Goal: Task Accomplishment & Management: Complete application form

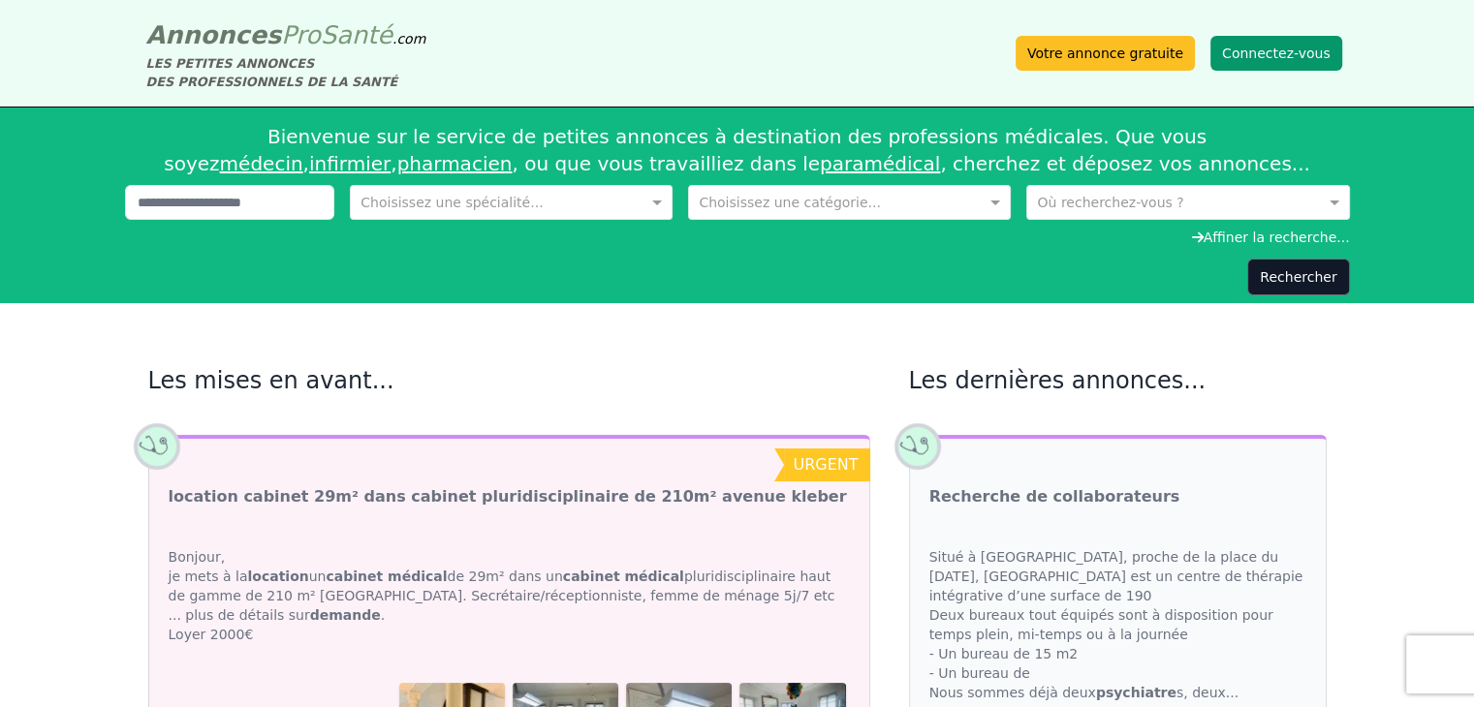
click at [1276, 58] on button "Connectez-vous" at bounding box center [1276, 53] width 132 height 35
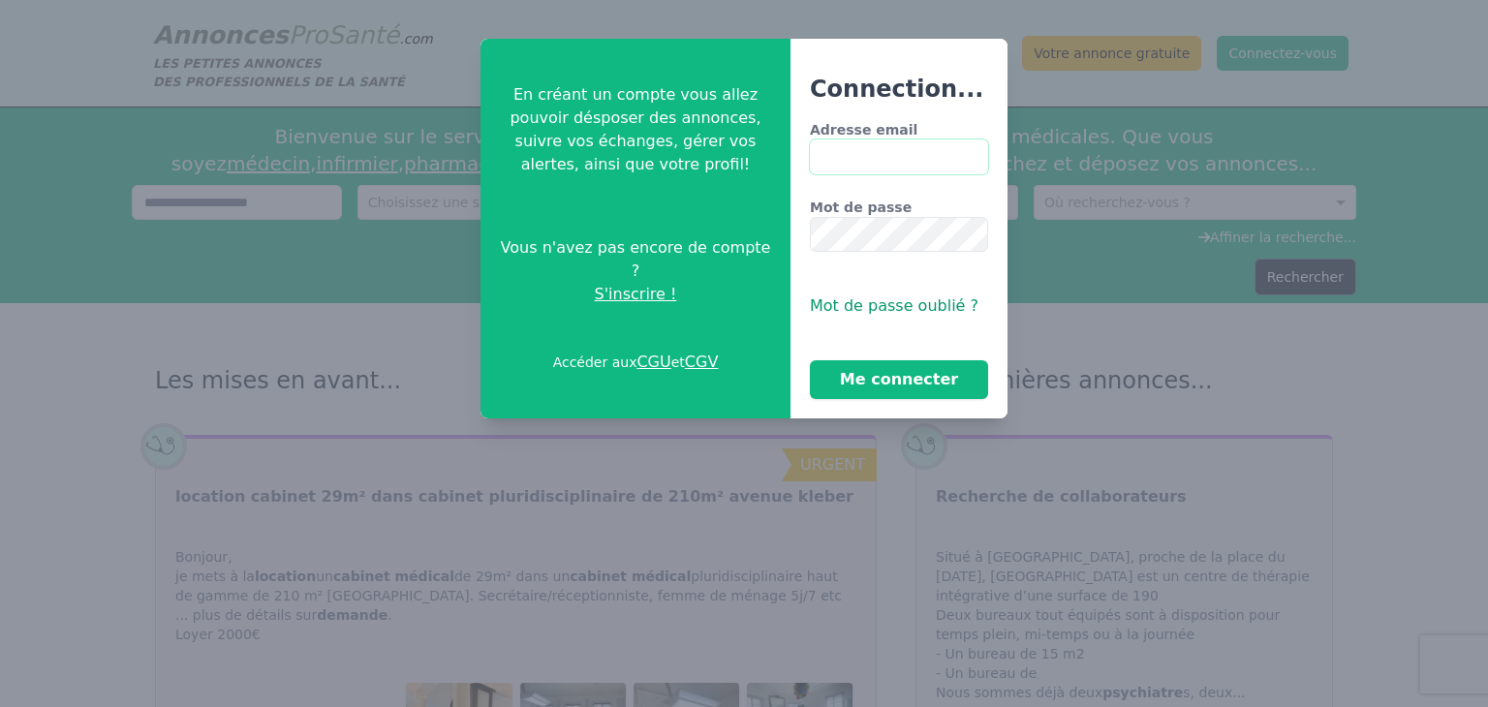
click at [910, 150] on input "Adresse email" at bounding box center [899, 157] width 178 height 35
type input "**********"
click at [810, 360] on button "Me connecter" at bounding box center [899, 379] width 178 height 39
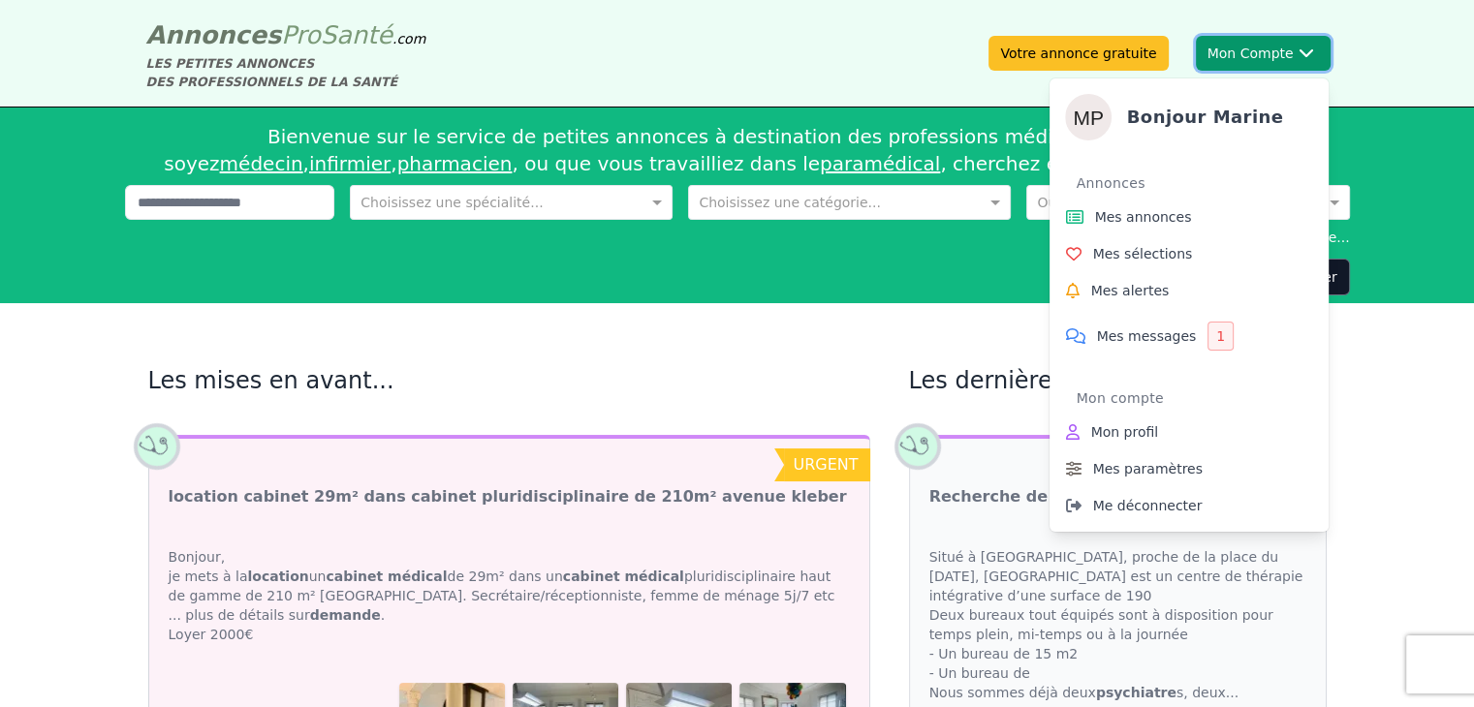
click at [1254, 67] on div "Bonjour Marine Annonces Mes annonces Mes sélections Mes alertes Mes messages 1 …" at bounding box center [1188, 297] width 279 height 469
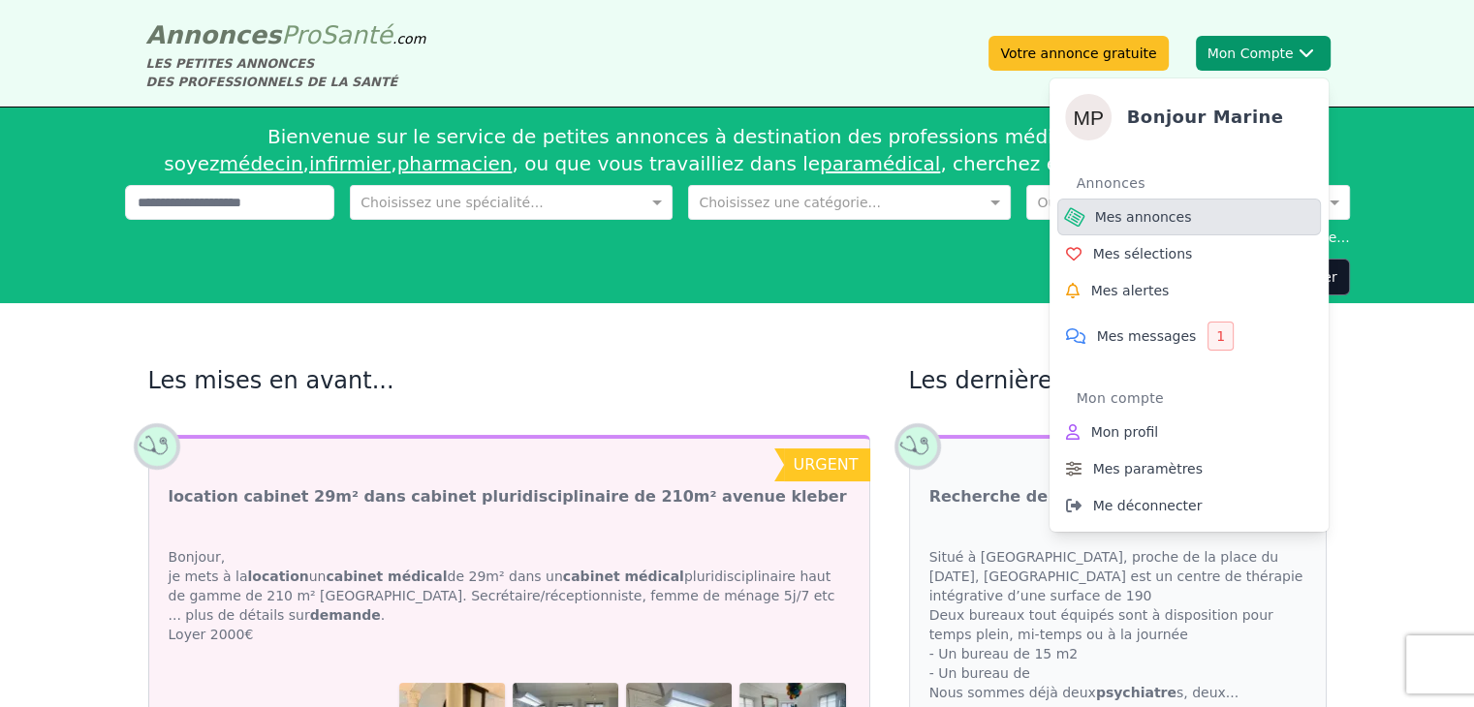
click at [1130, 212] on span "Mes annonces" at bounding box center [1143, 216] width 97 height 19
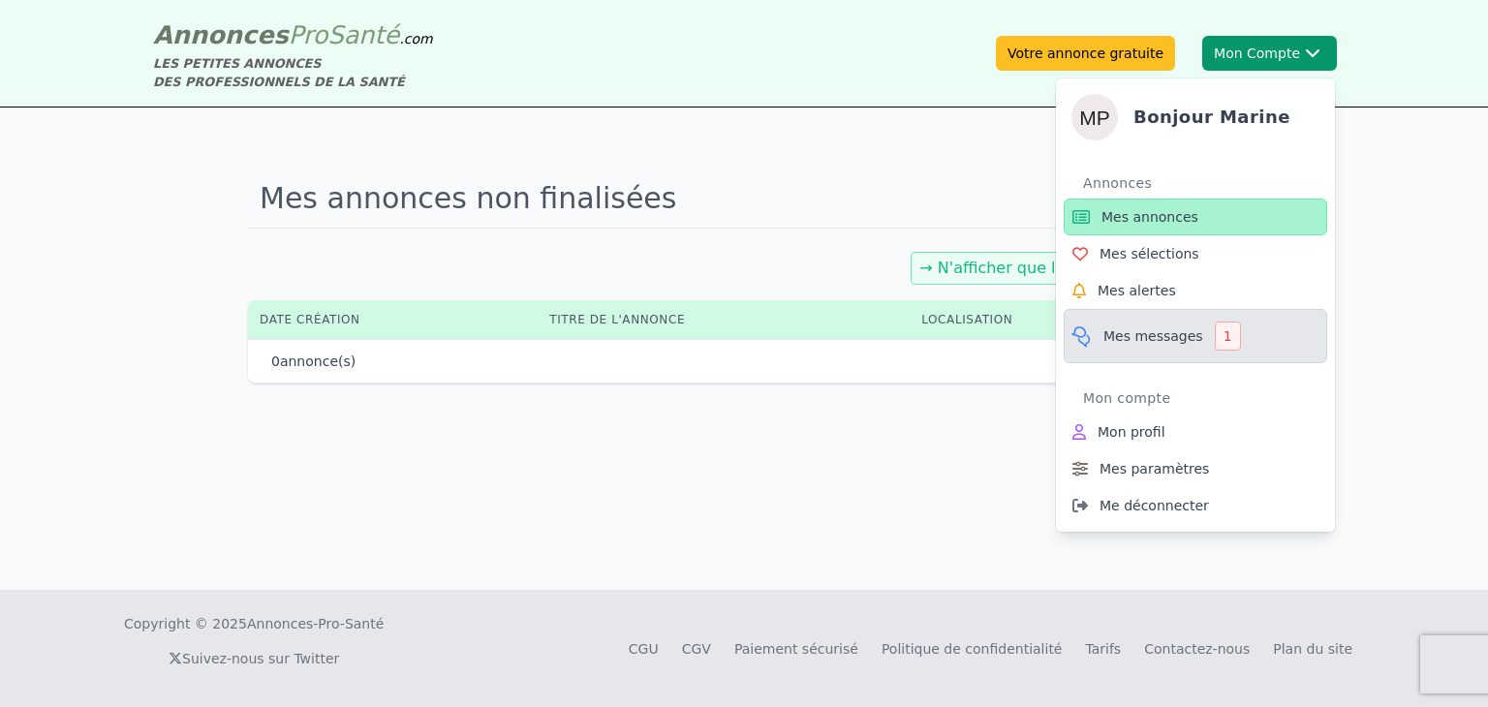
click at [1123, 338] on span "Mes messages" at bounding box center [1154, 336] width 100 height 19
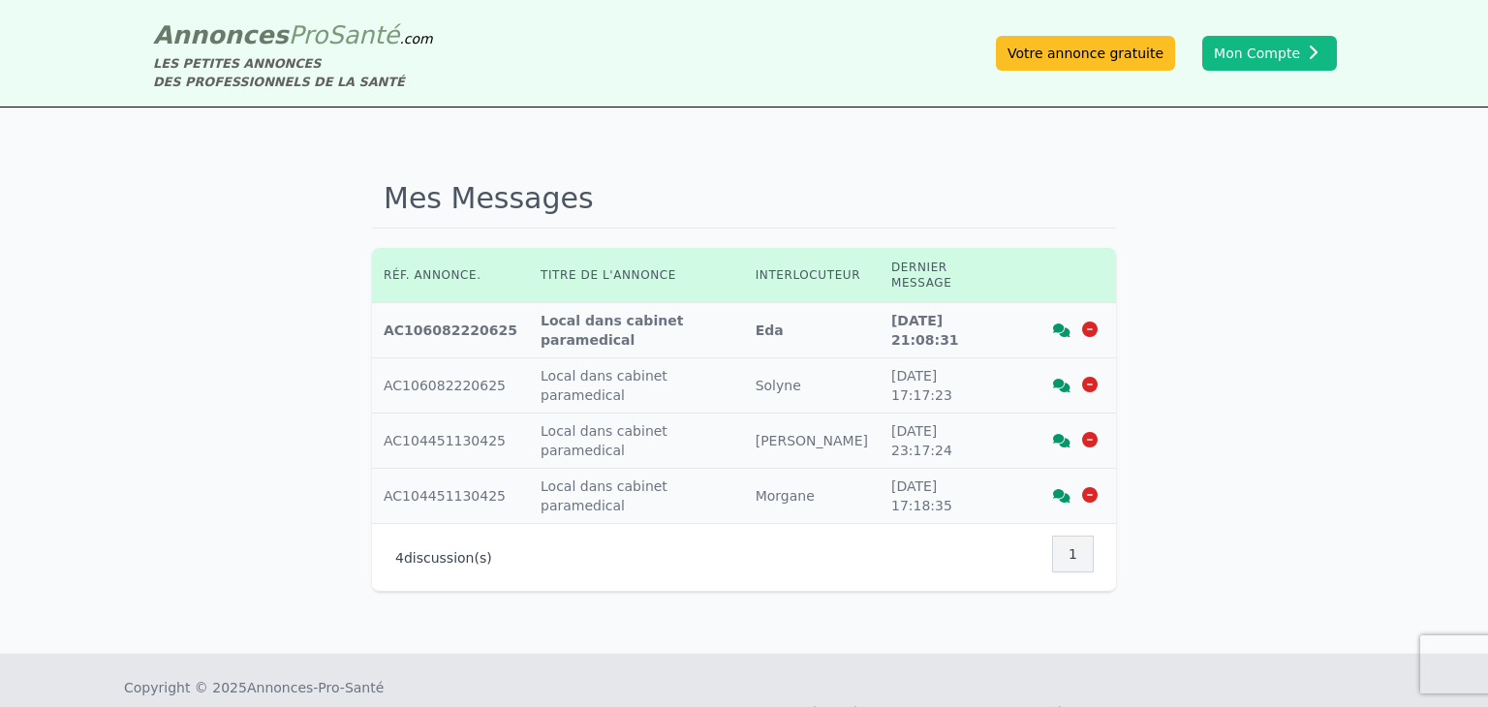
click at [1059, 324] on icon at bounding box center [1061, 331] width 17 height 14
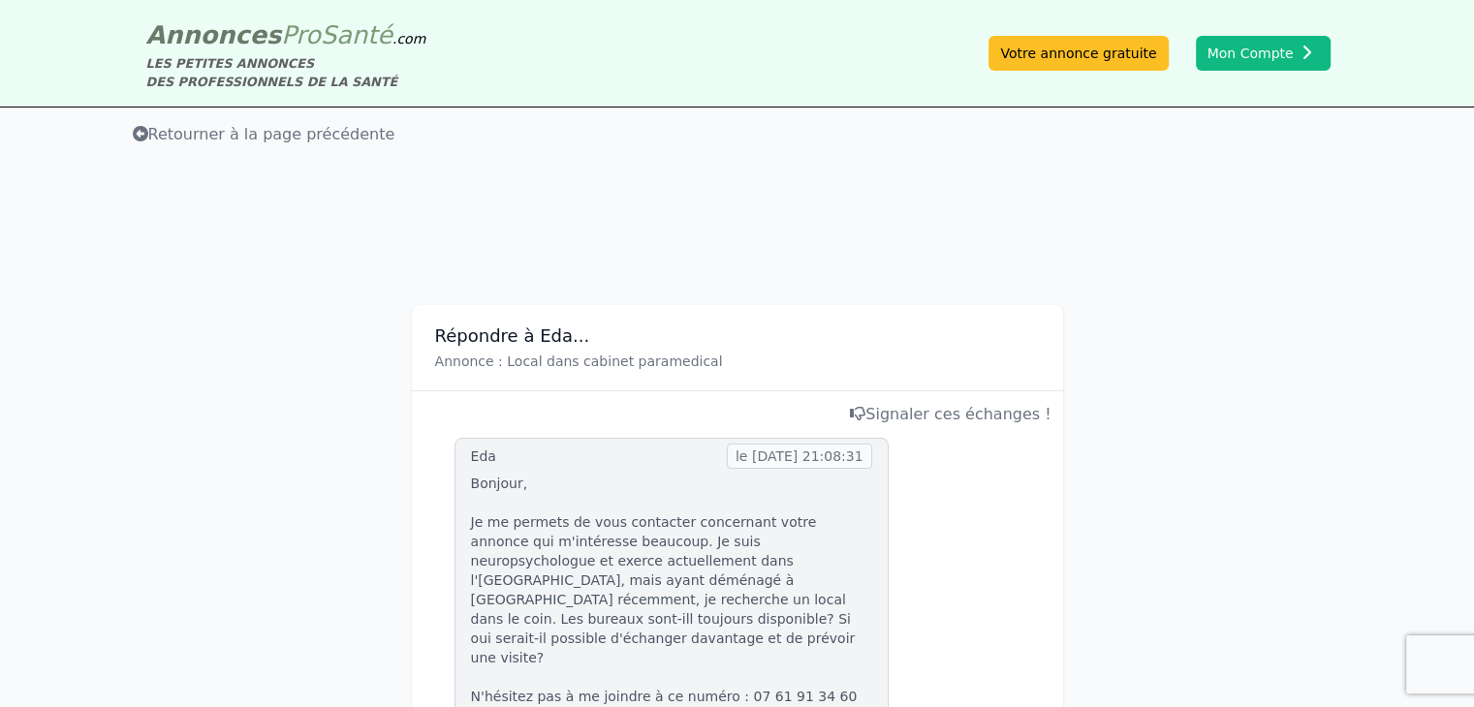
click at [215, 143] on span "Retourner à la page précédente" at bounding box center [264, 134] width 263 height 18
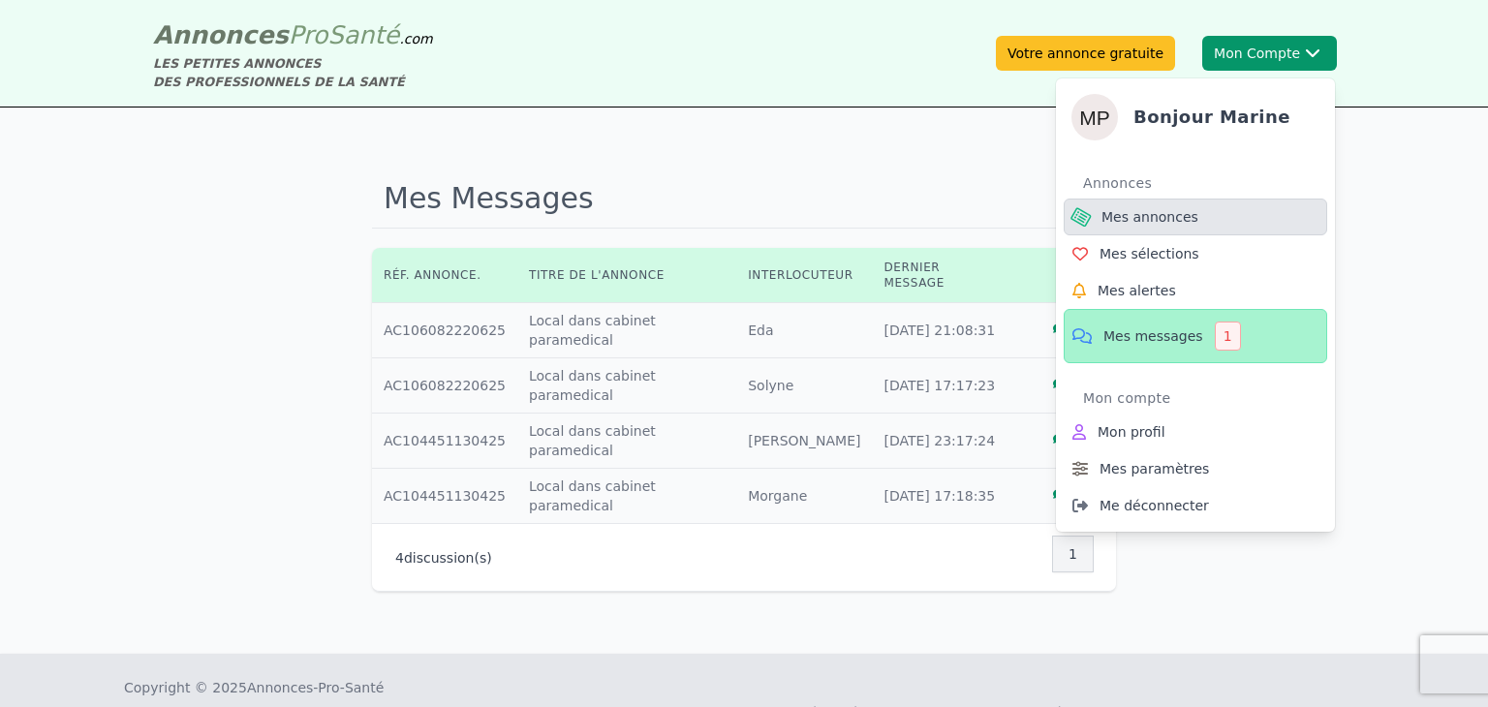
click at [1163, 215] on span "Mes annonces" at bounding box center [1150, 216] width 97 height 19
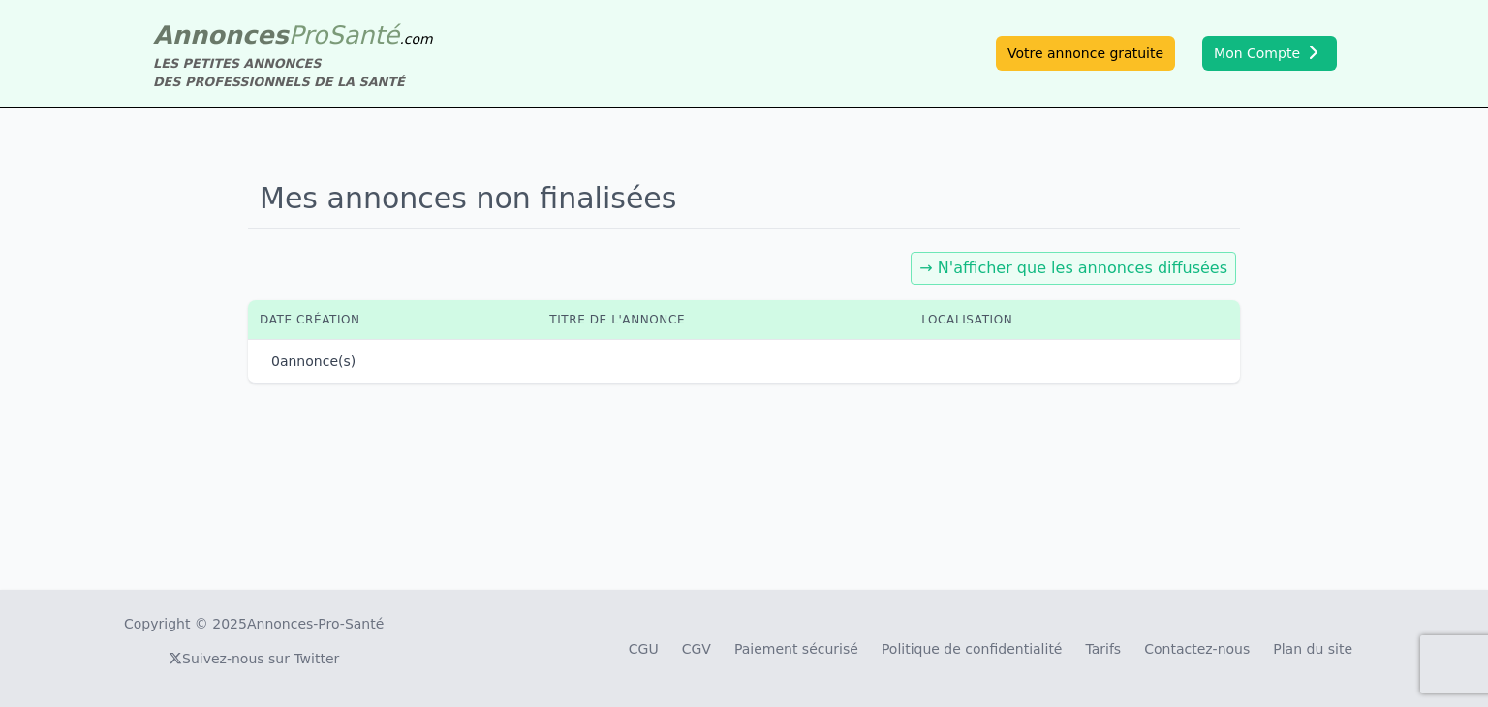
click at [1007, 268] on link "→ N'afficher que les annonces diffusées" at bounding box center [1074, 268] width 308 height 18
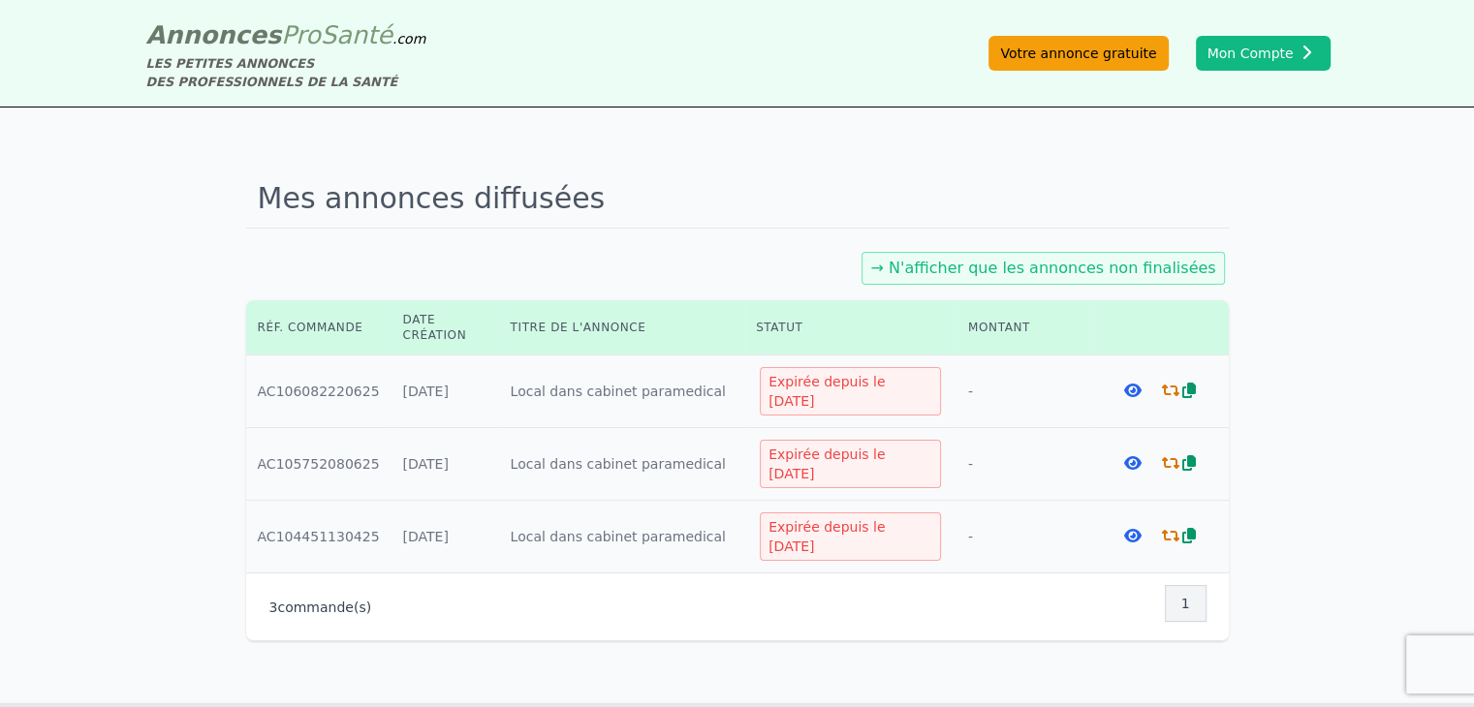
click at [1085, 64] on link "Votre annonce gratuite" at bounding box center [1077, 53] width 179 height 35
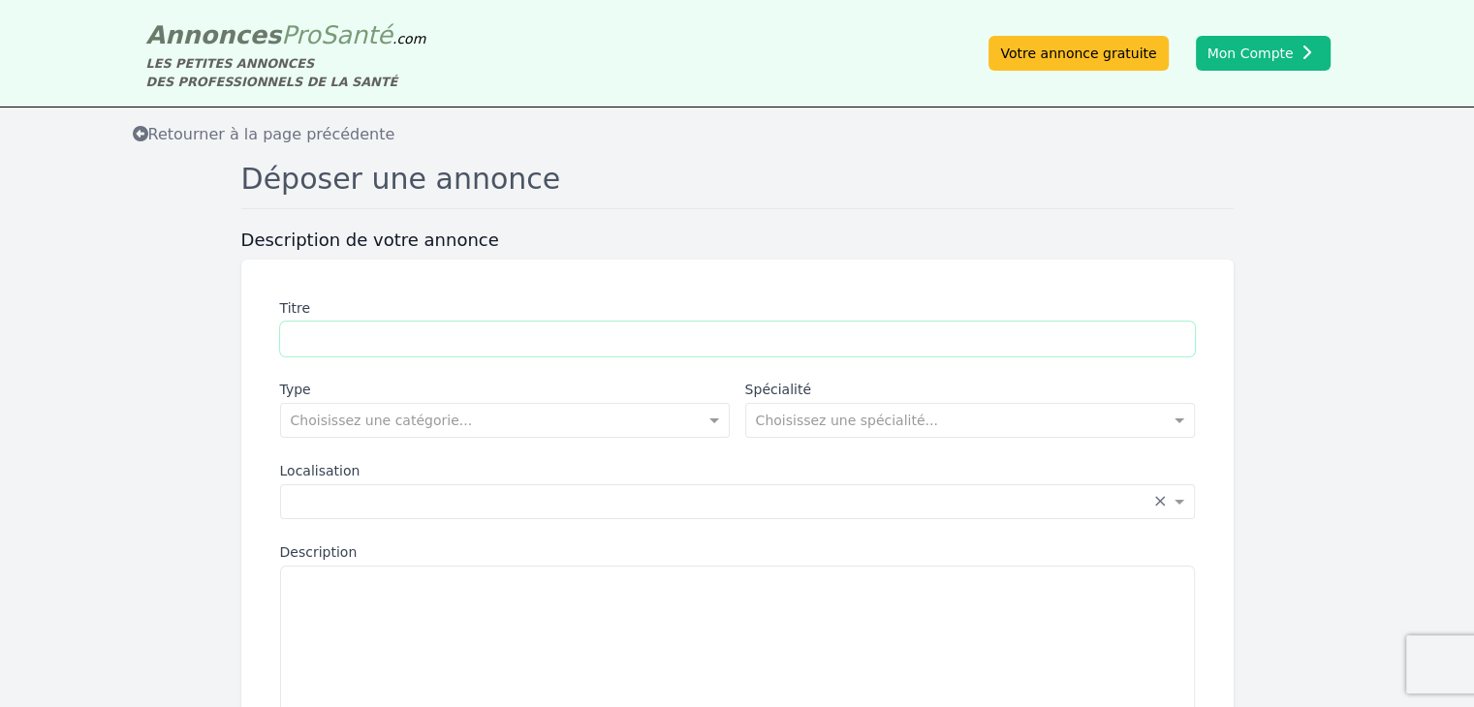
click at [535, 339] on input "Titre" at bounding box center [737, 339] width 915 height 35
type input "**********"
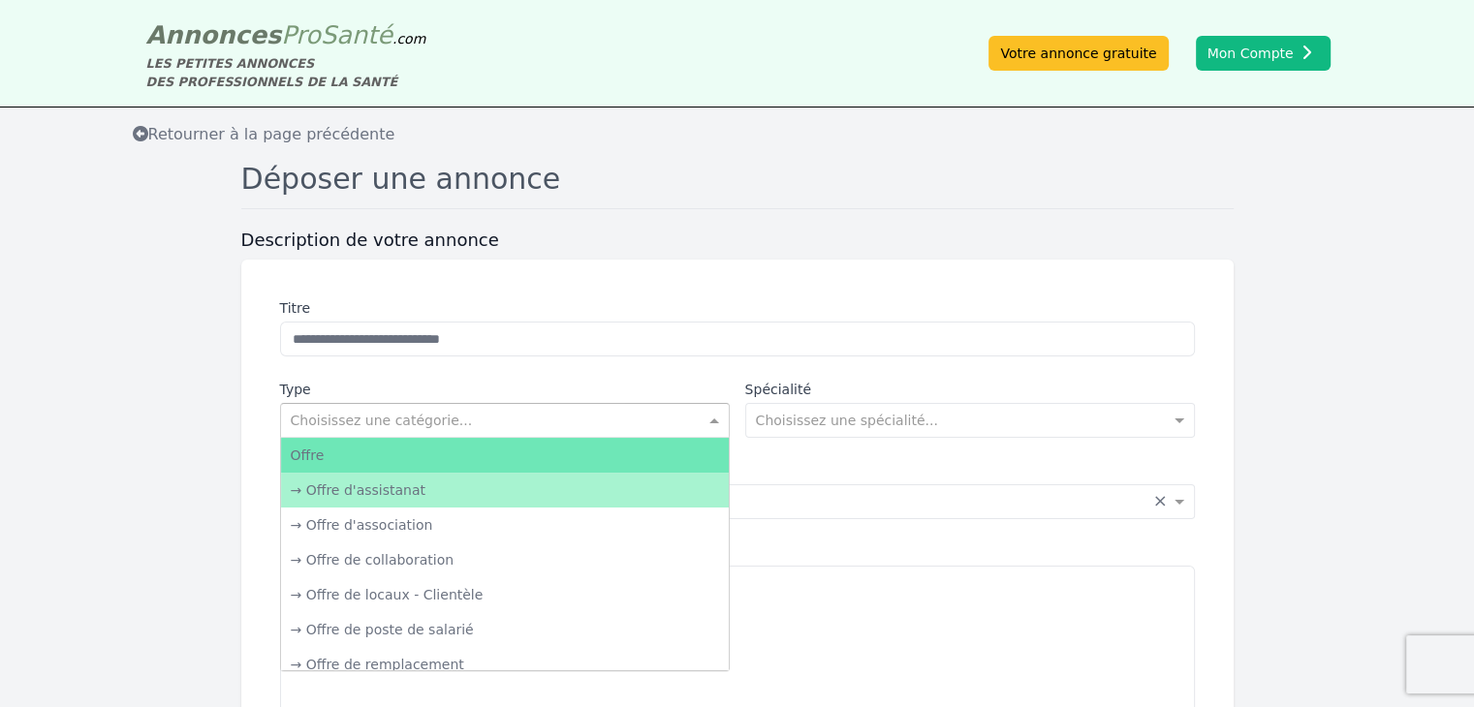
click at [546, 419] on input "text" at bounding box center [486, 418] width 390 height 19
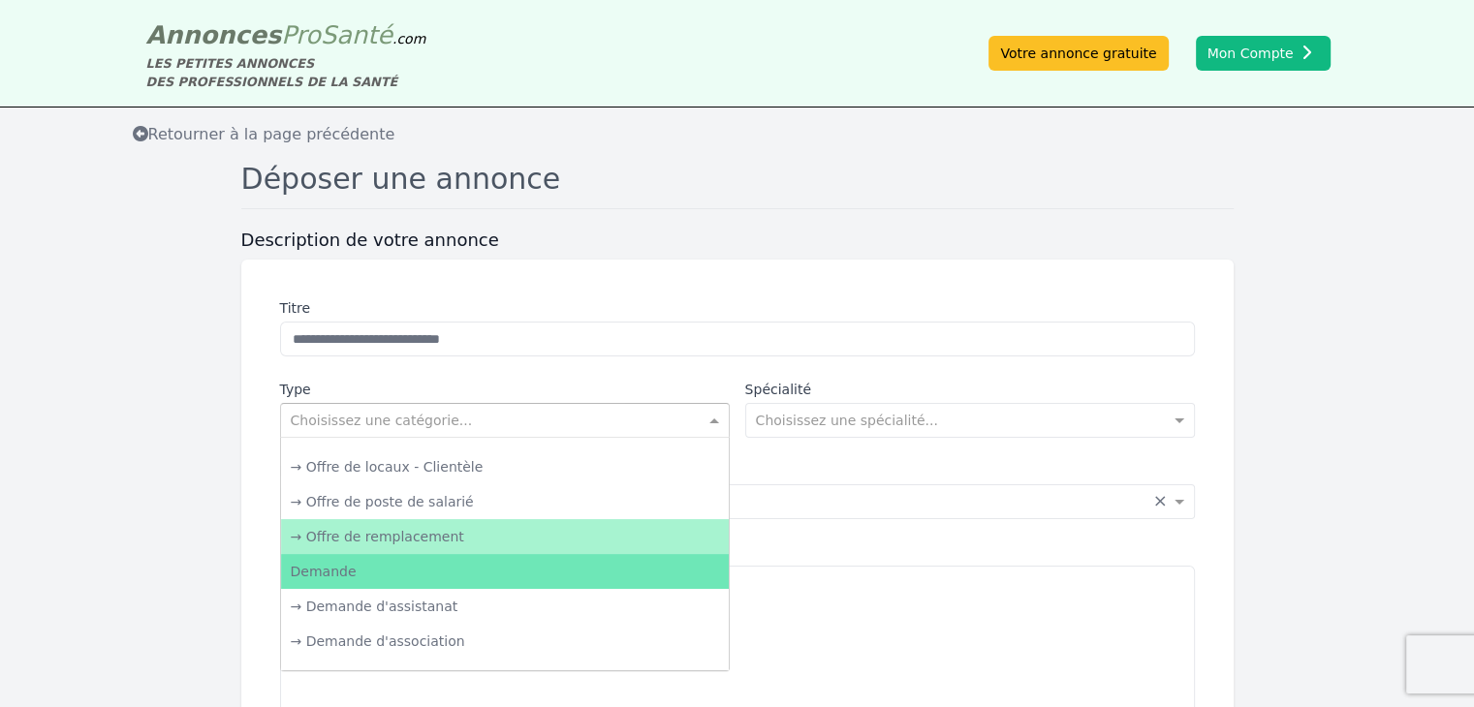
scroll to position [140, 0]
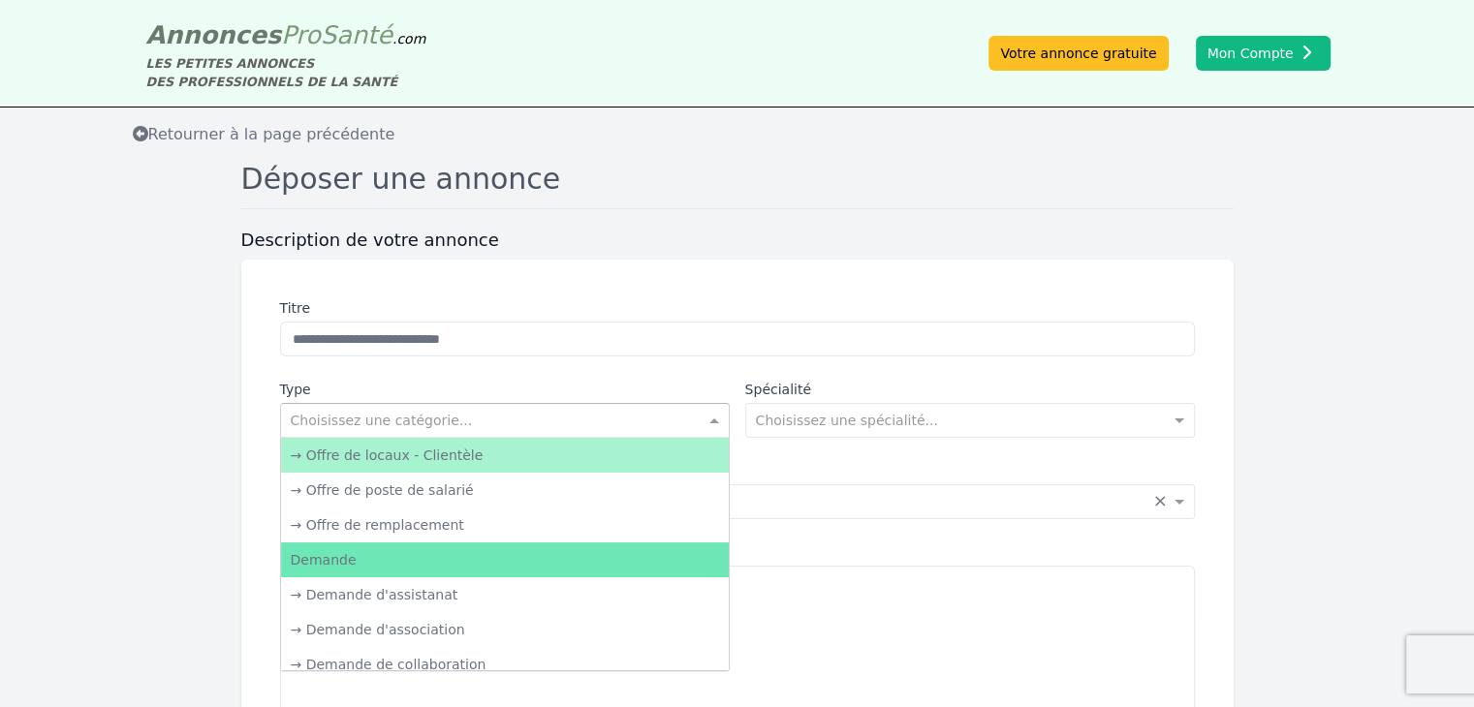
click at [465, 453] on div "→ Offre de locaux - Clientèle" at bounding box center [505, 455] width 448 height 35
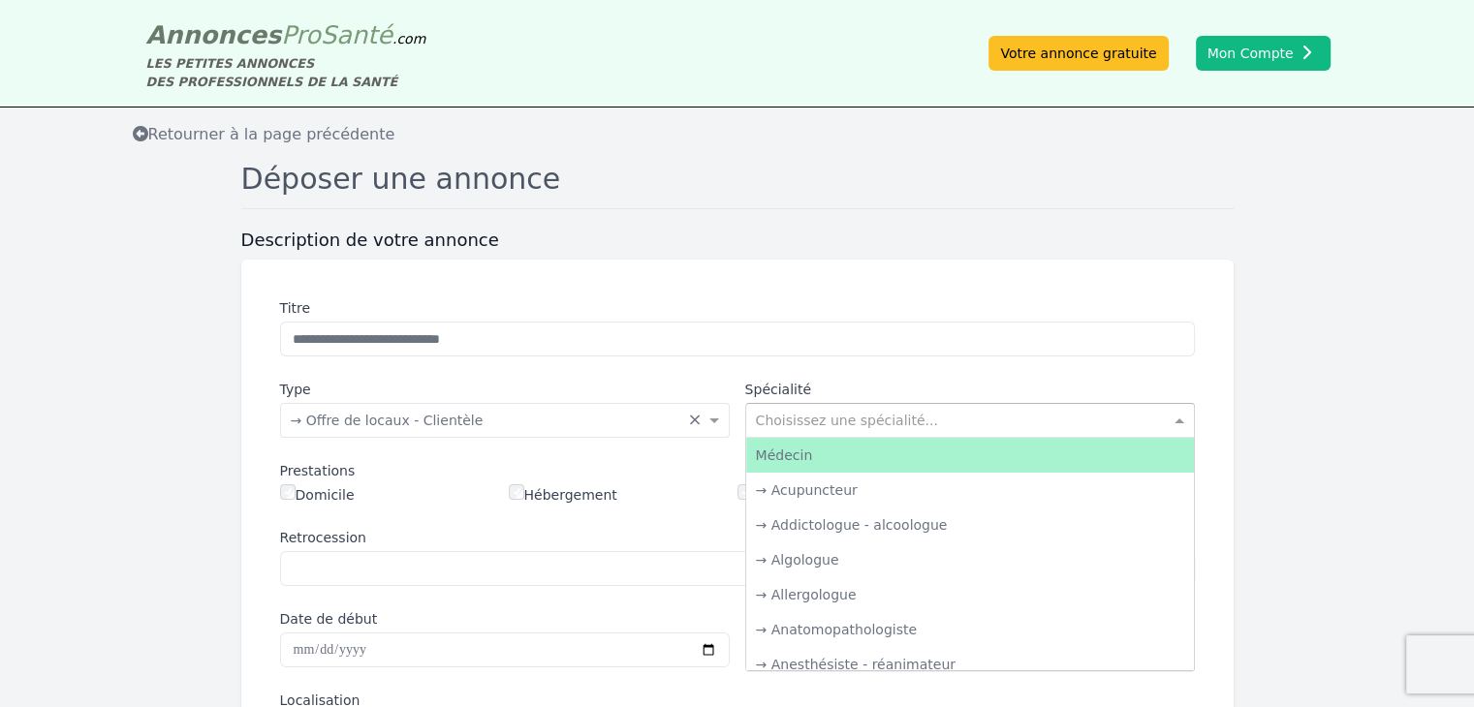
click at [835, 423] on input "text" at bounding box center [951, 418] width 390 height 19
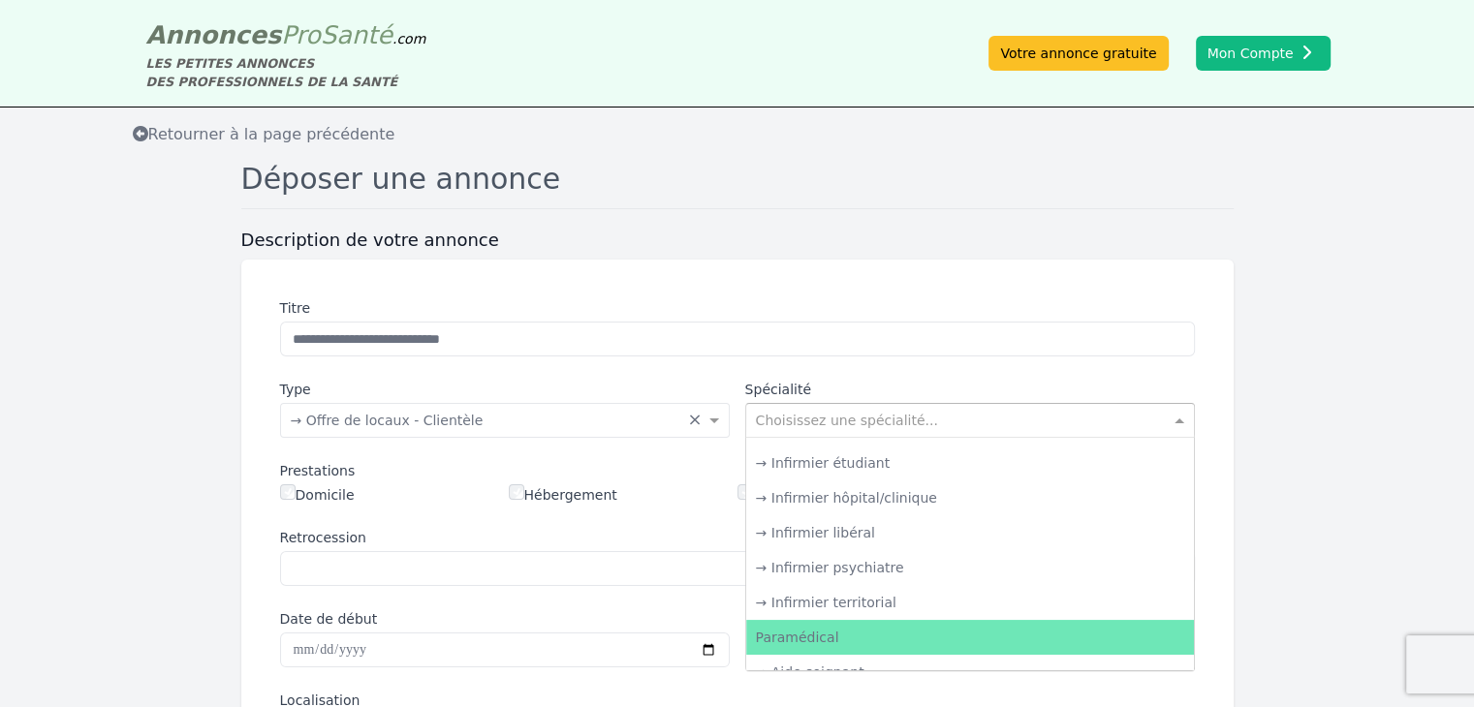
scroll to position [2628, 0]
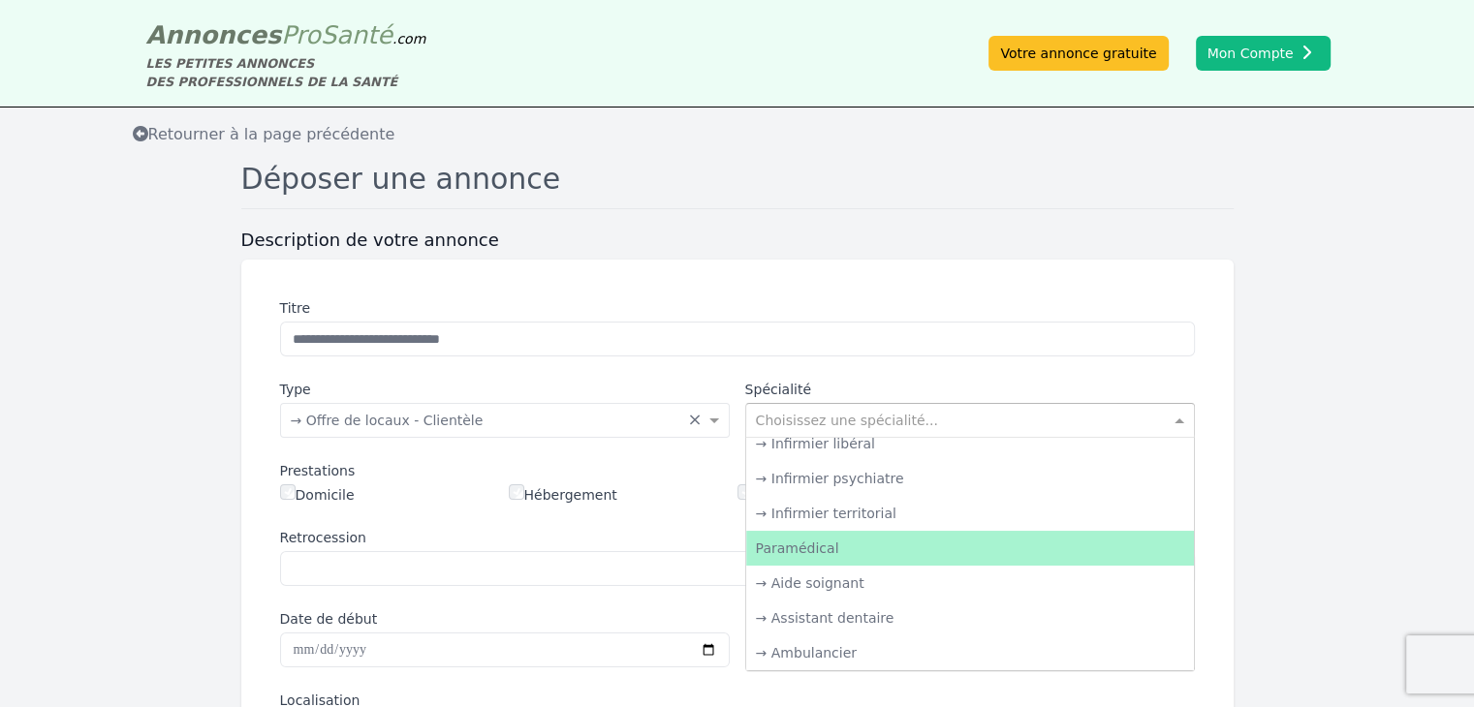
click at [824, 553] on div "Paramédical" at bounding box center [970, 548] width 448 height 35
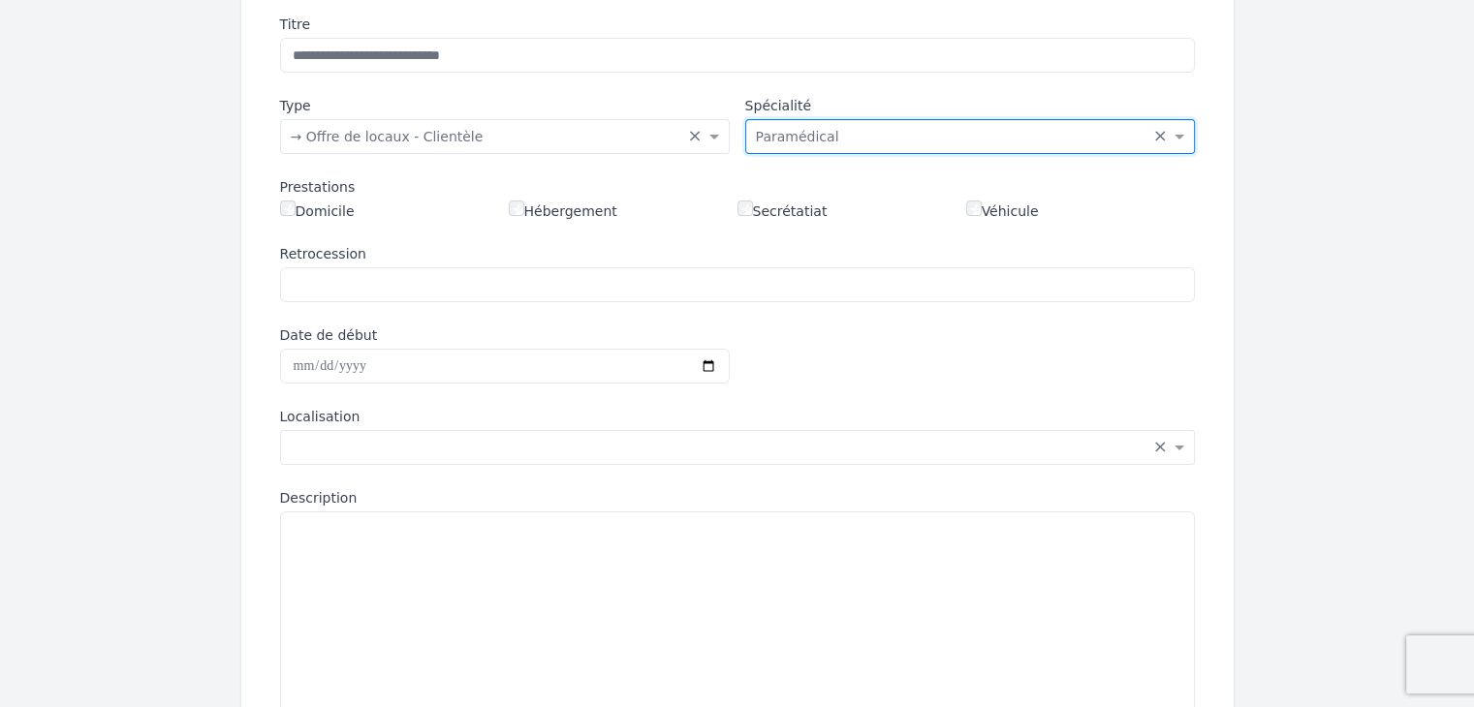
scroll to position [319, 0]
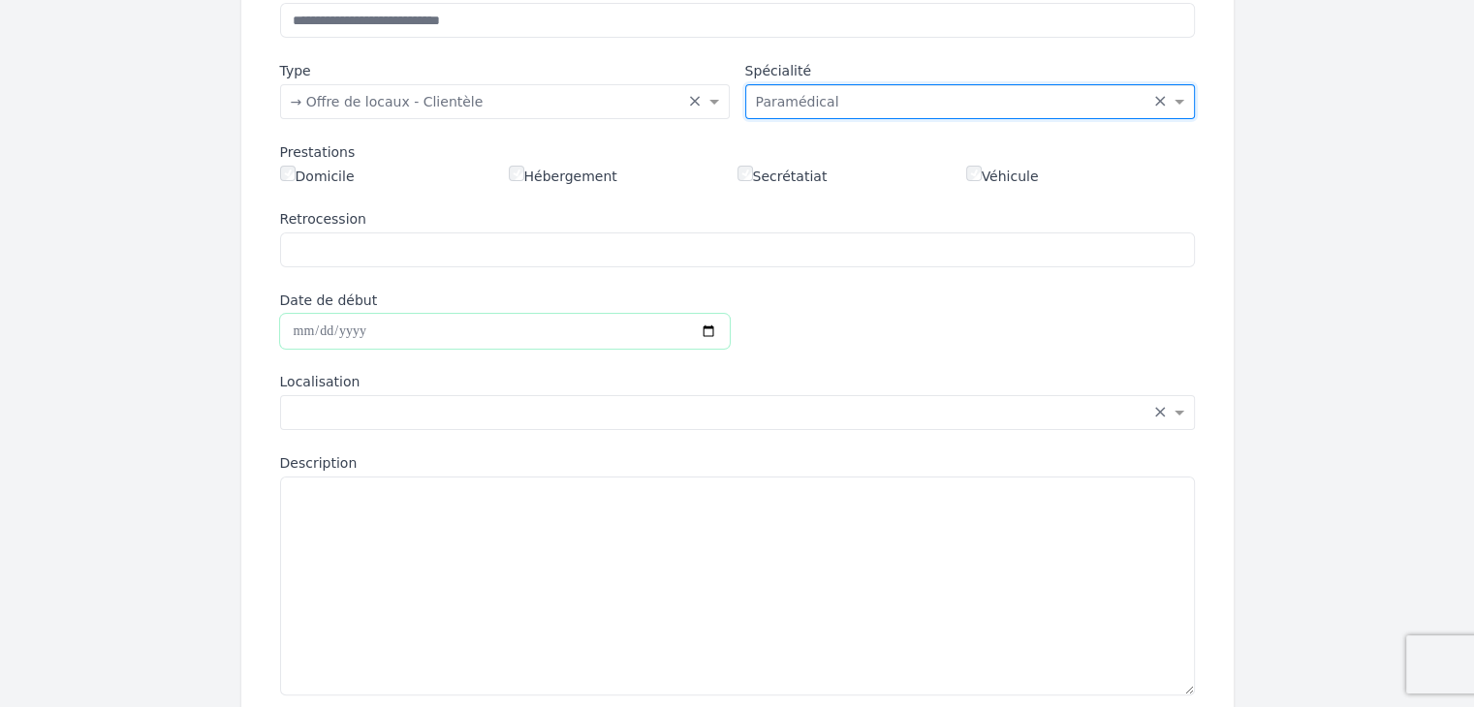
click at [473, 332] on input "Date de début" at bounding box center [505, 331] width 450 height 35
type input "**********"
click at [474, 404] on input "text" at bounding box center [718, 410] width 855 height 19
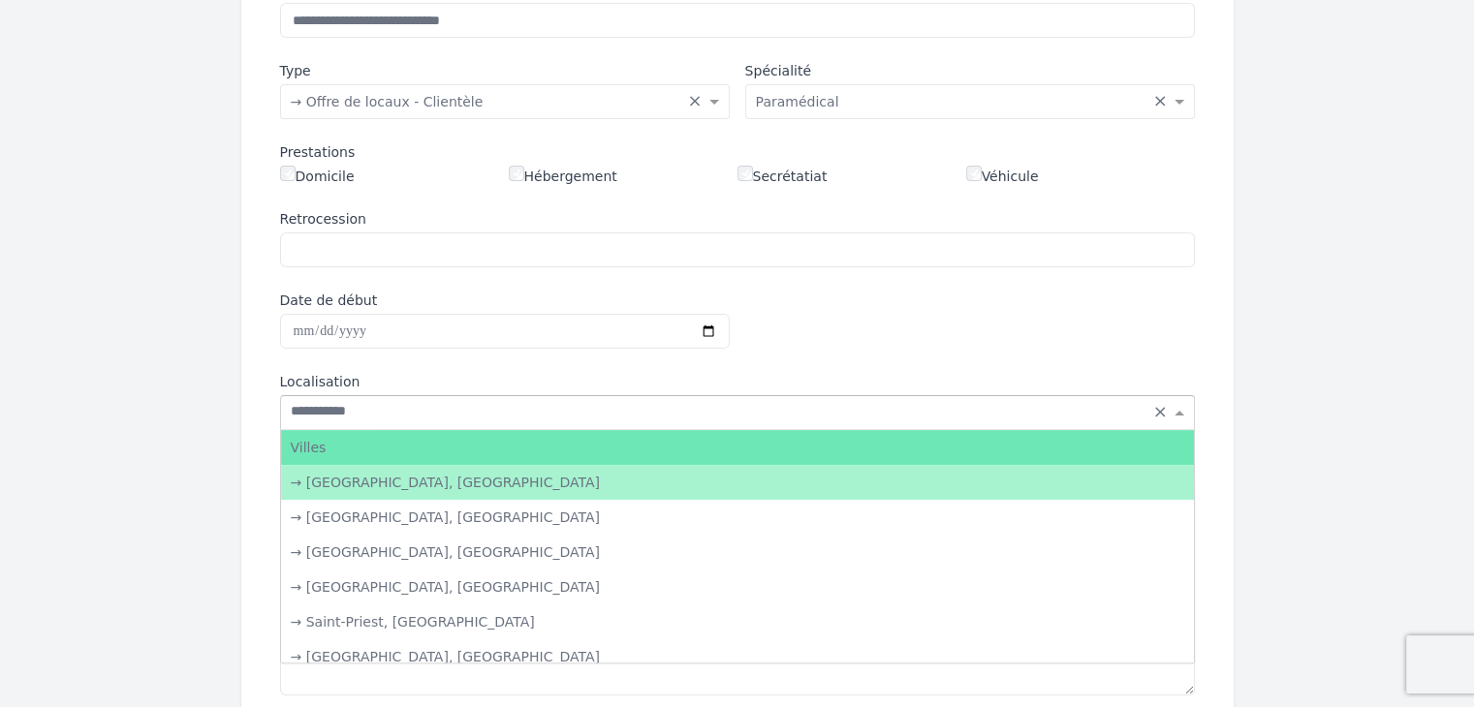
type input "**********"
click at [412, 480] on div "→ Saint-Priest, Rhône" at bounding box center [737, 482] width 913 height 35
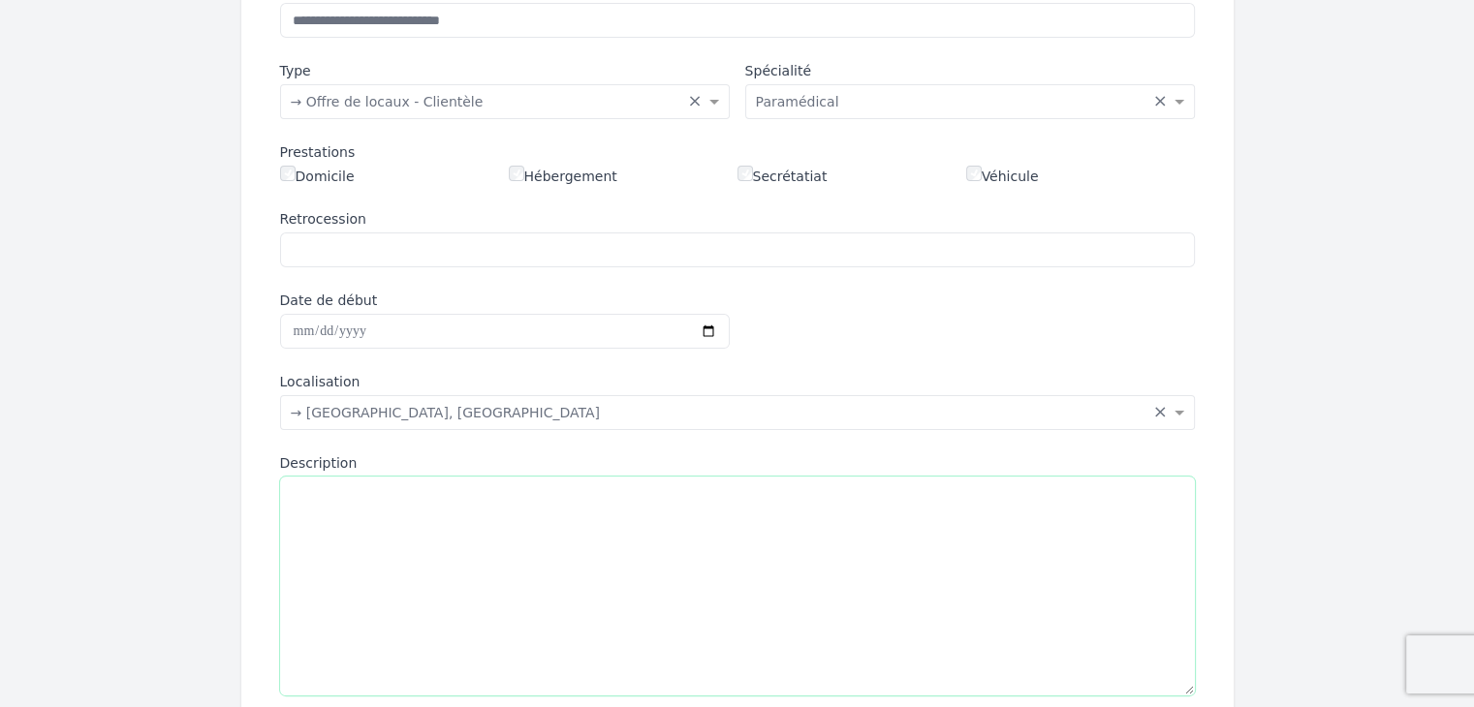
click at [404, 516] on textarea "Description" at bounding box center [737, 586] width 915 height 219
paste textarea "**********"
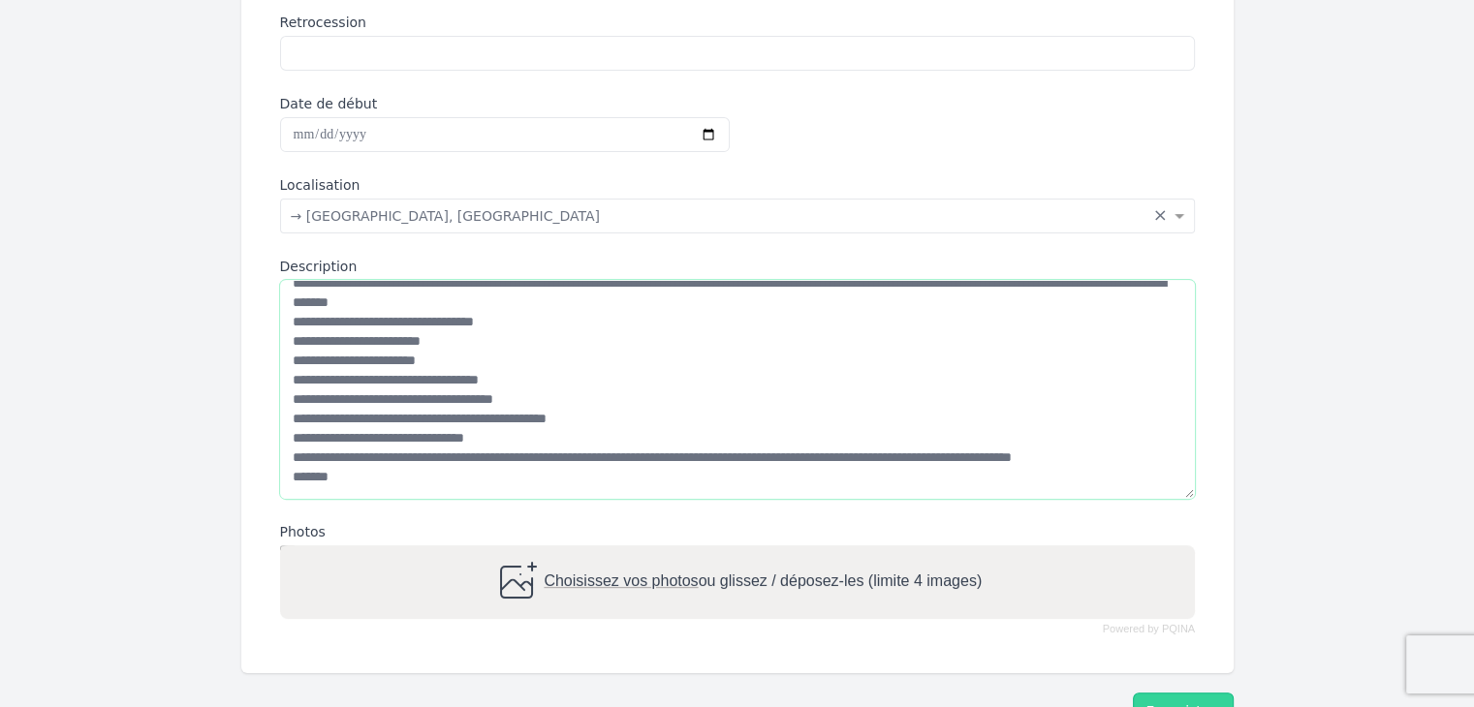
scroll to position [665, 0]
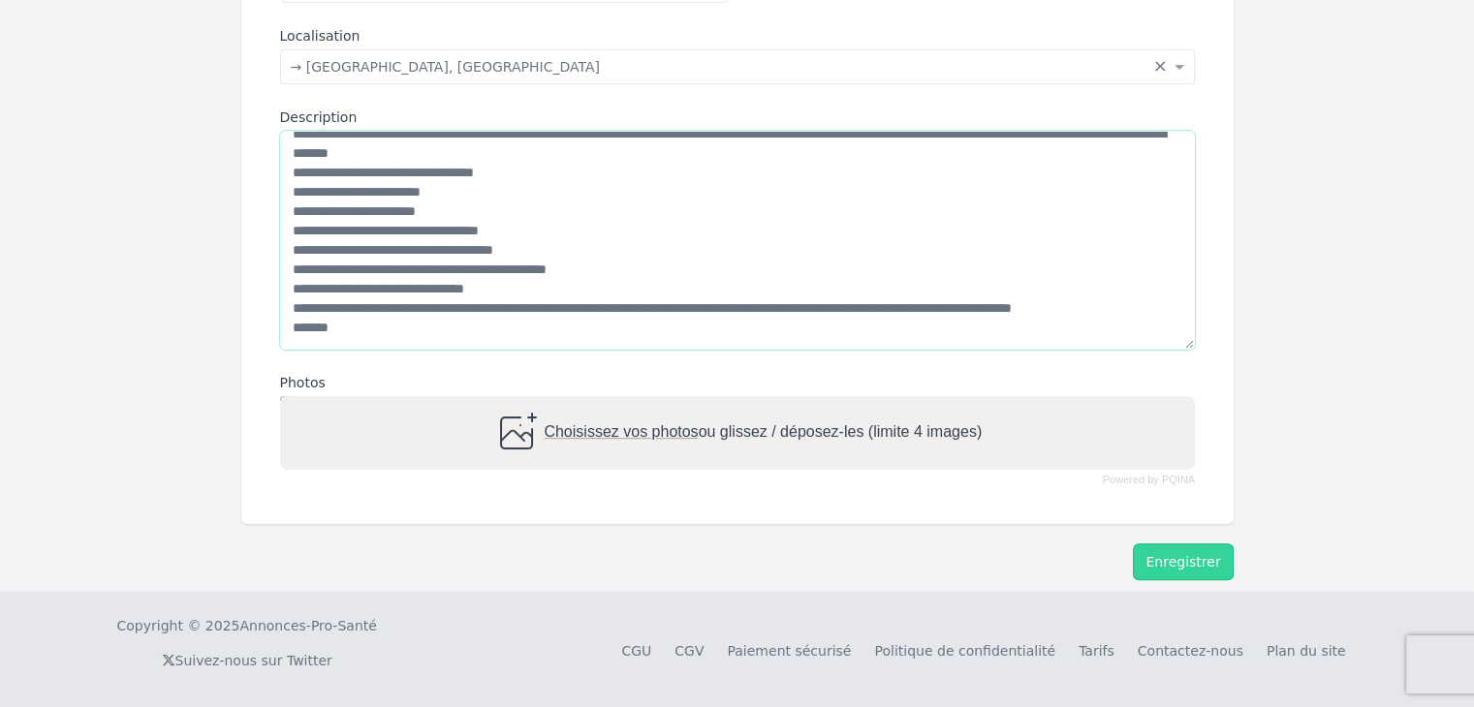
type textarea "**********"
click at [521, 431] on icon at bounding box center [515, 433] width 47 height 47
click at [521, 402] on input "Choisissez vos photos ou glissez / déposez-les (limite 4 images)" at bounding box center [737, 399] width 915 height 6
type input "**********"
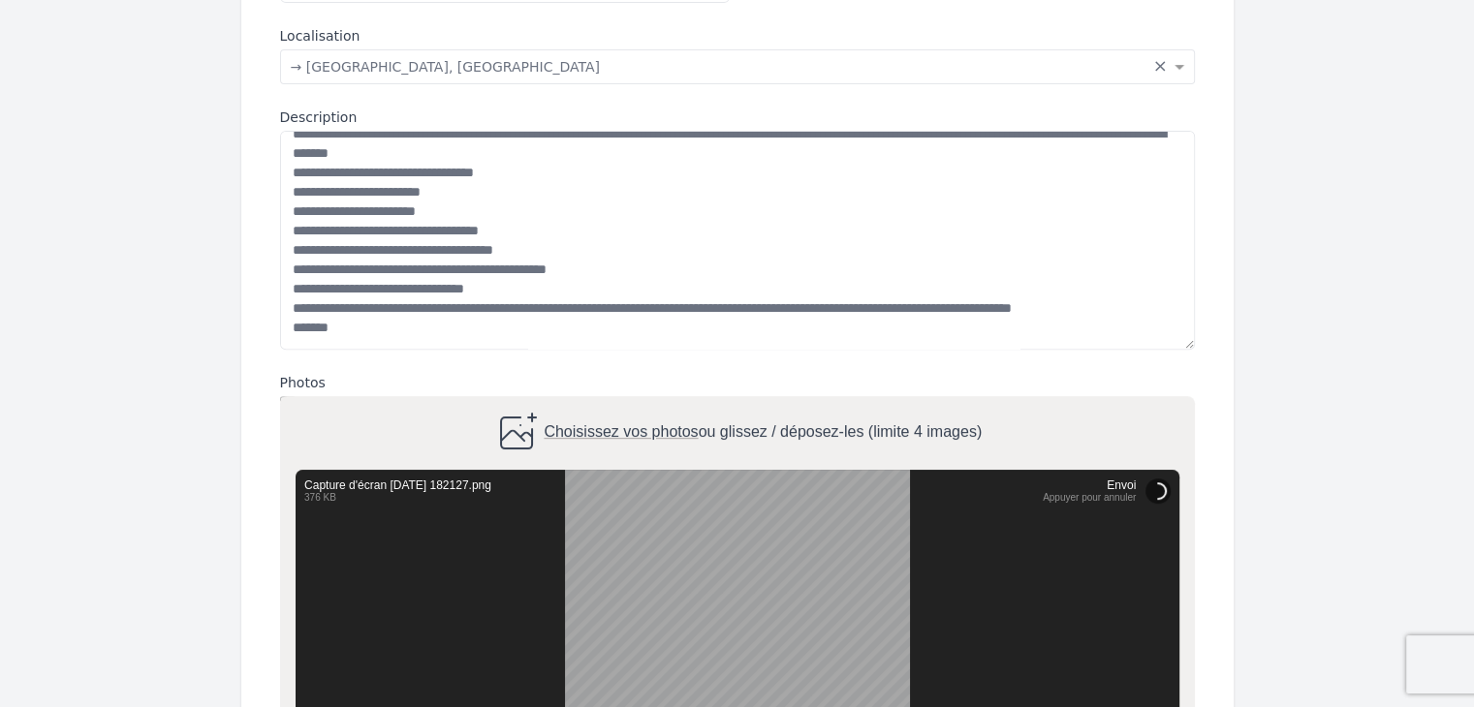
click at [573, 427] on span "Choisissez vos photos" at bounding box center [621, 431] width 154 height 16
click at [573, 402] on input "Choisissez vos photos ou glissez / déposez-les (limite 4 images)" at bounding box center [737, 399] width 915 height 6
type input "**********"
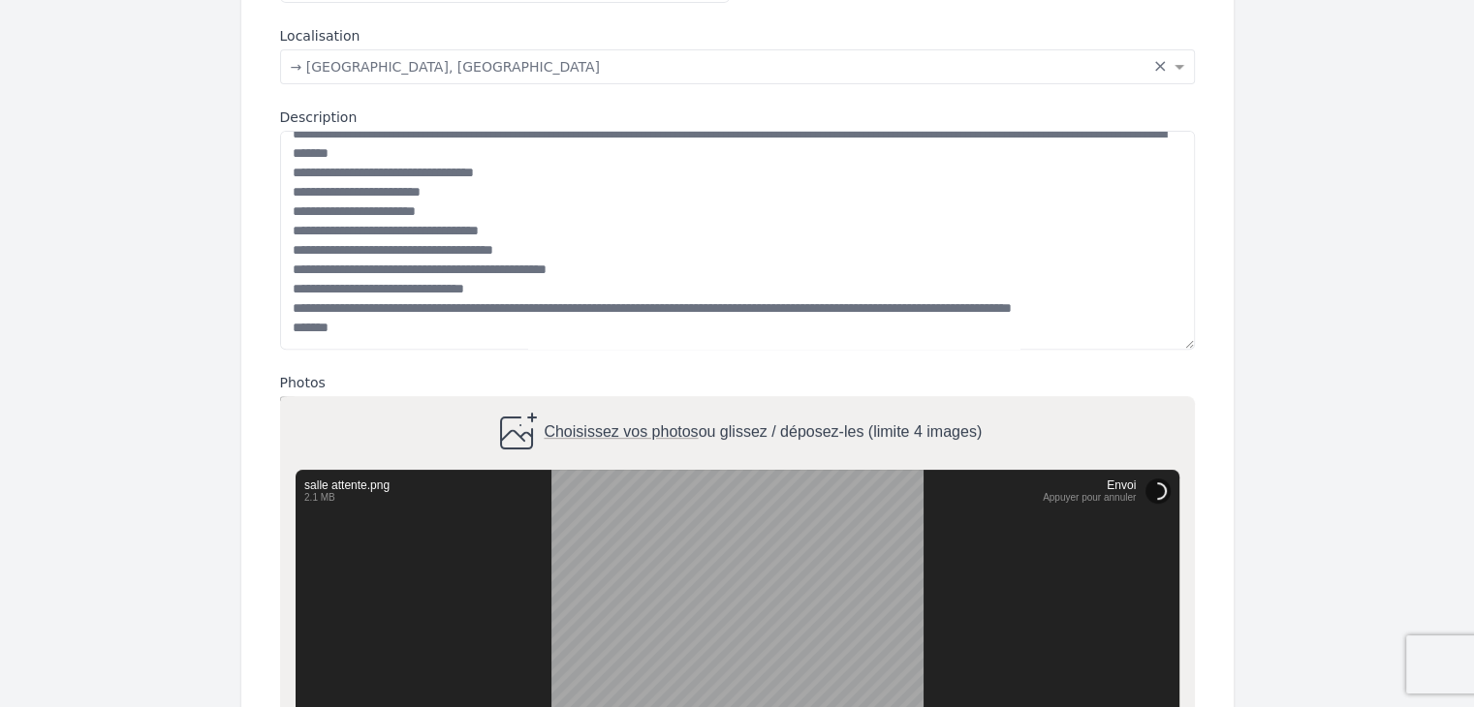
click at [602, 423] on span "Choisissez vos photos" at bounding box center [621, 431] width 154 height 16
click at [602, 402] on input "Choisissez vos photos ou glissez / déposez-les (limite 4 images)" at bounding box center [737, 399] width 915 height 6
type input "**********"
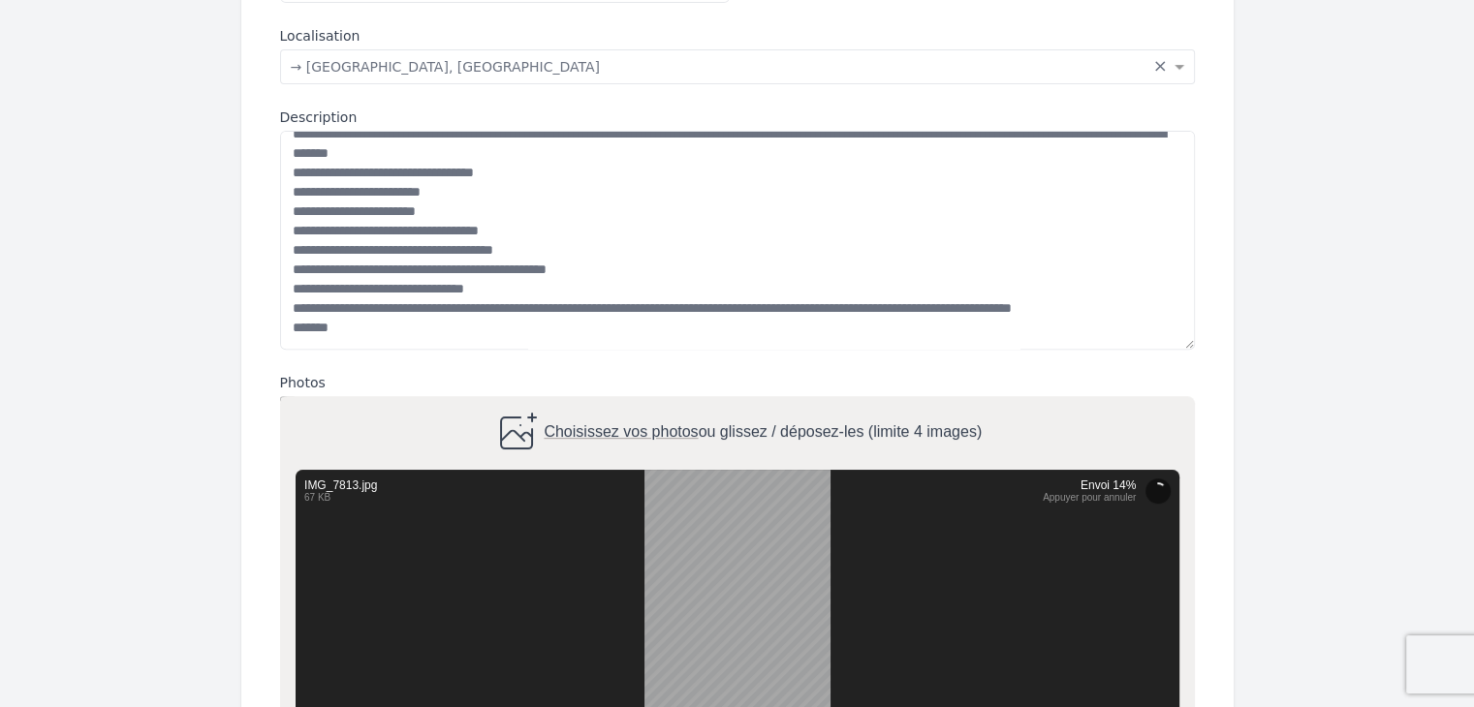
click at [571, 429] on span "Choisissez vos photos" at bounding box center [621, 431] width 154 height 16
click at [571, 402] on input "Choisissez vos photos ou glissez / déposez-les (limite 4 images)" at bounding box center [737, 399] width 915 height 6
type input "**********"
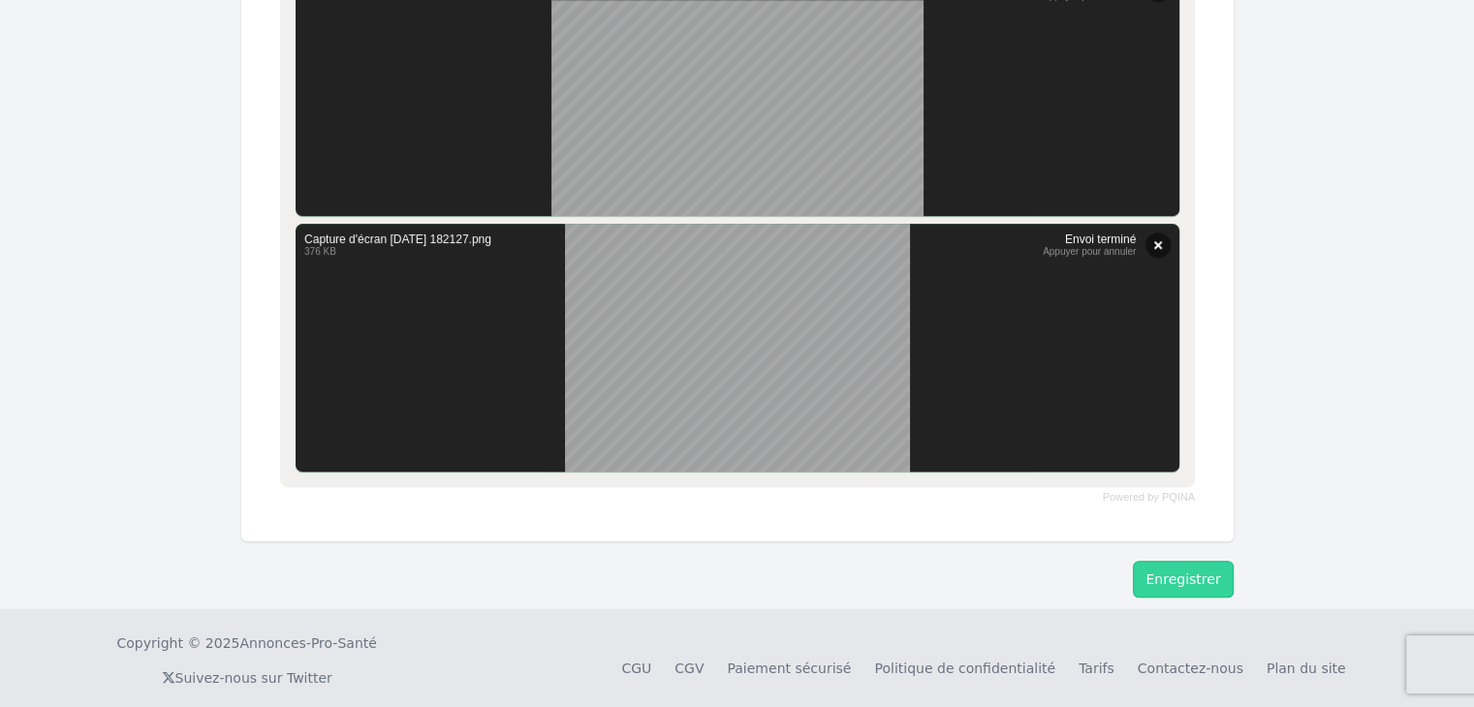
scroll to position [1638, 0]
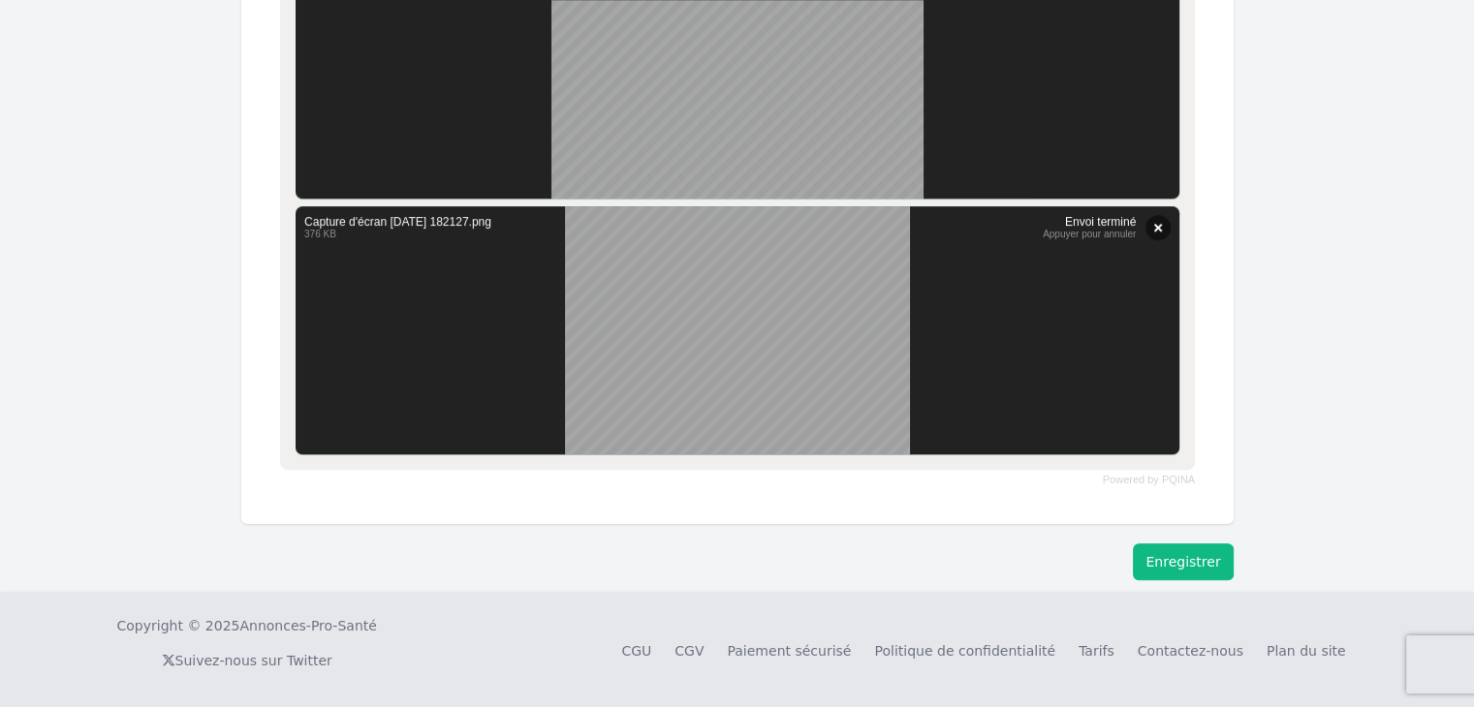
click at [1194, 553] on button "Enregistrer" at bounding box center [1183, 562] width 100 height 37
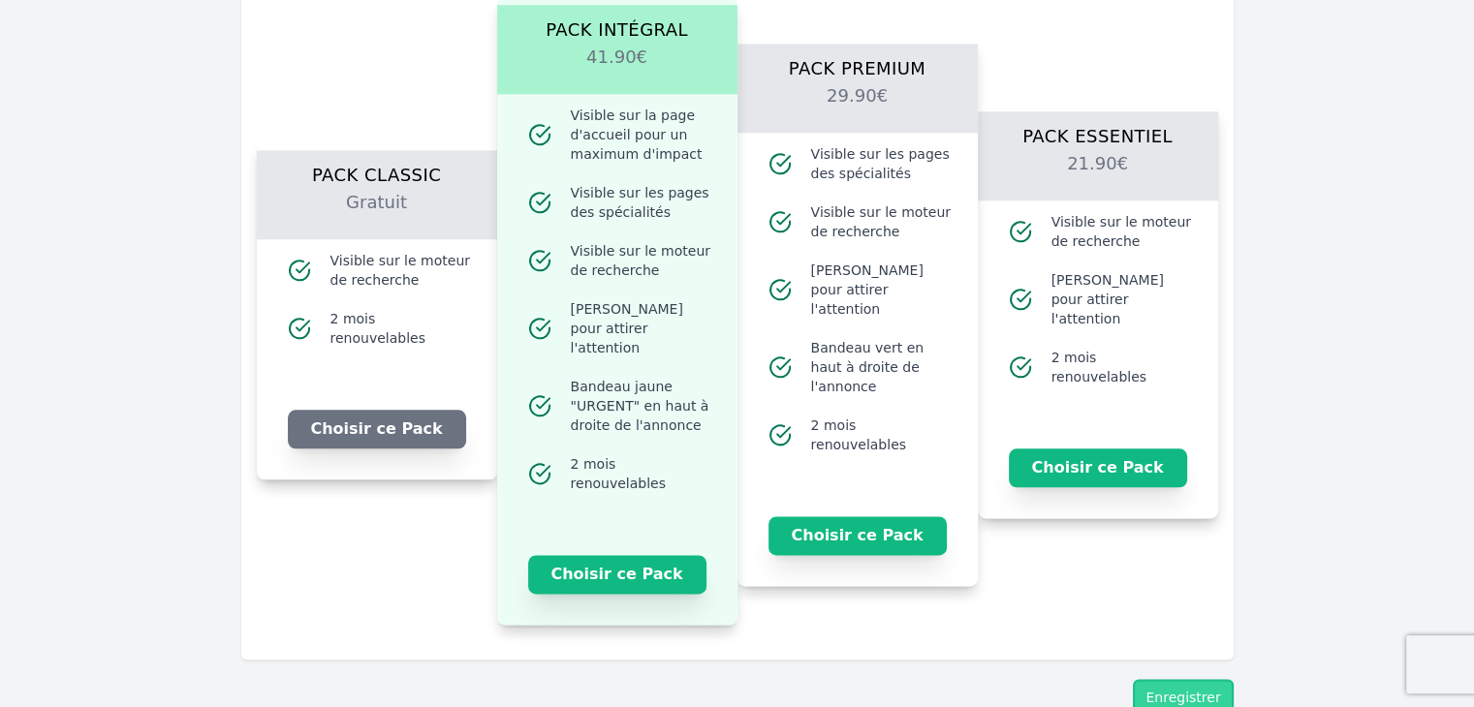
scroll to position [2239, 0]
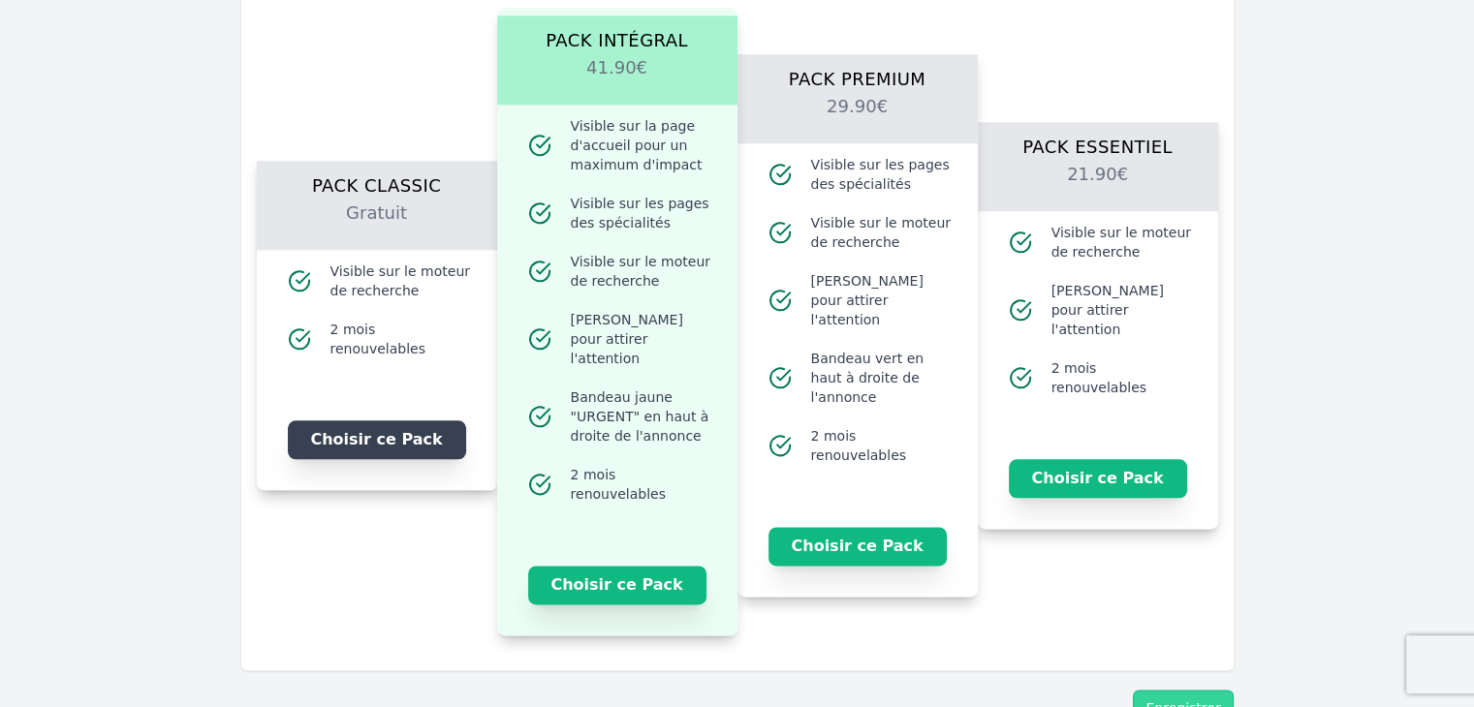
click at [422, 431] on button "Choisir ce Pack" at bounding box center [377, 440] width 178 height 39
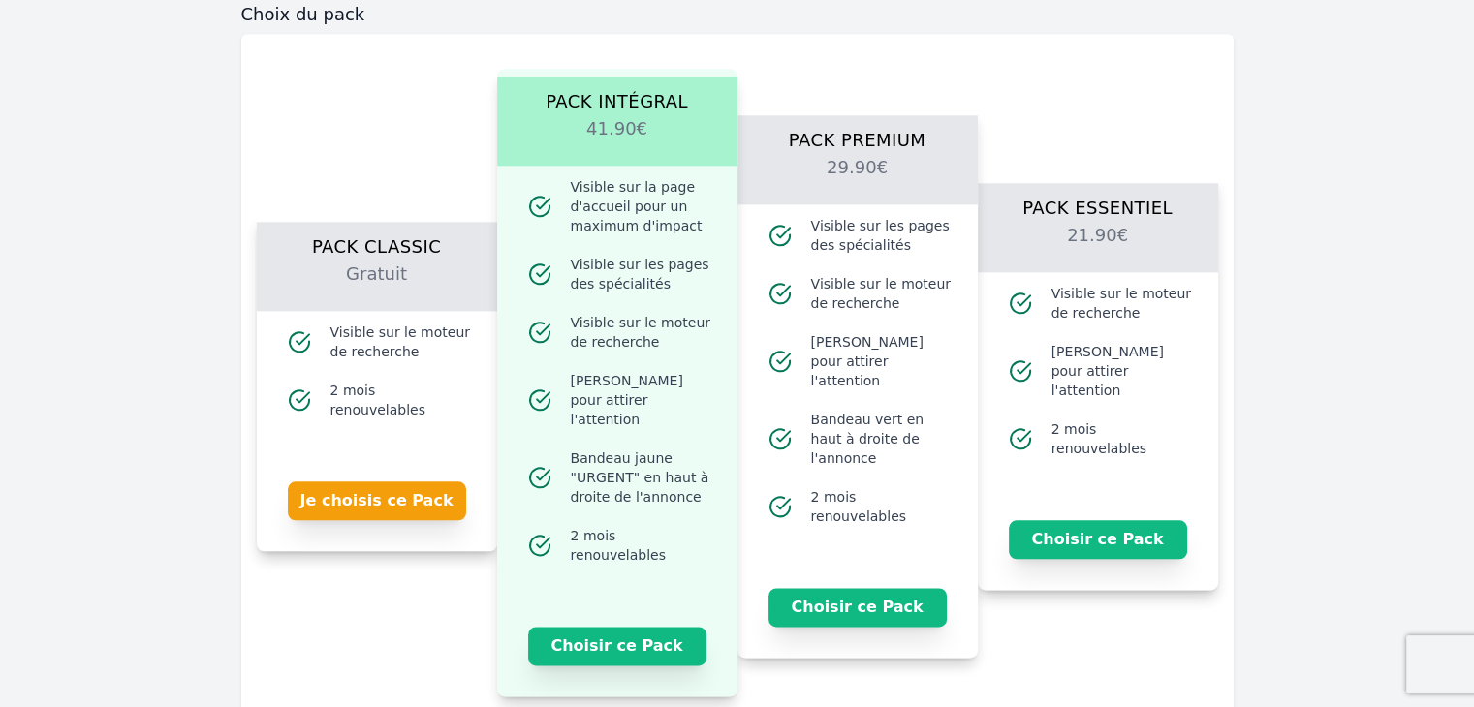
scroll to position [2366, 0]
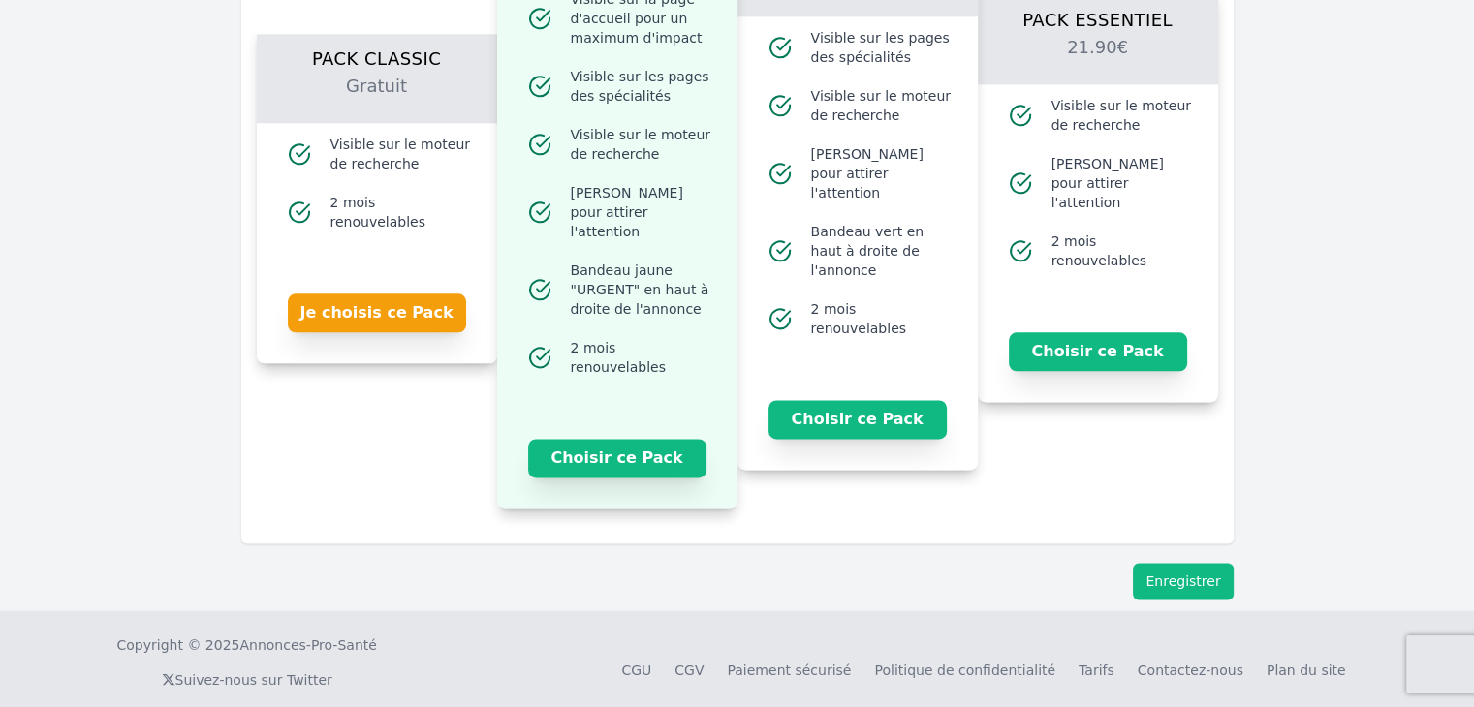
click at [1172, 563] on button "Enregistrer" at bounding box center [1183, 581] width 100 height 37
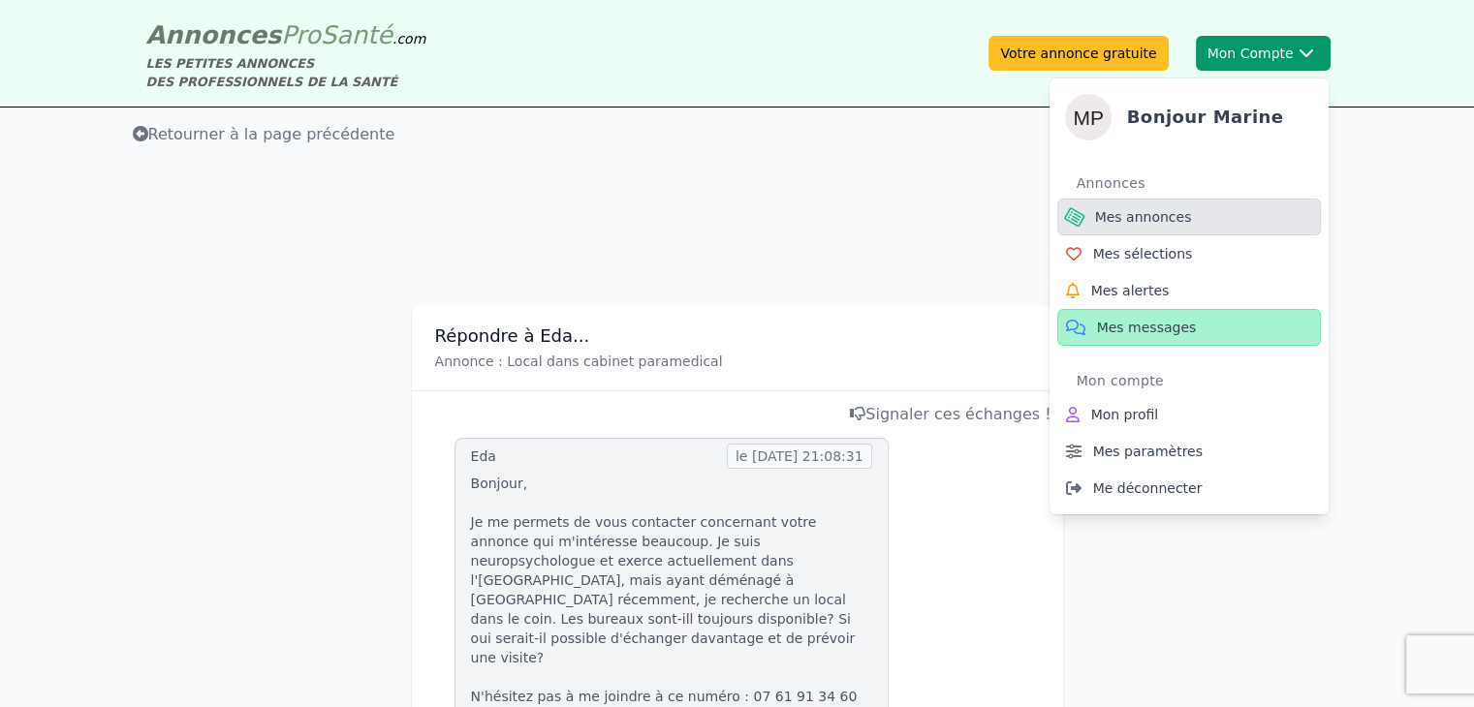
click at [1144, 221] on span "Mes annonces" at bounding box center [1143, 216] width 97 height 19
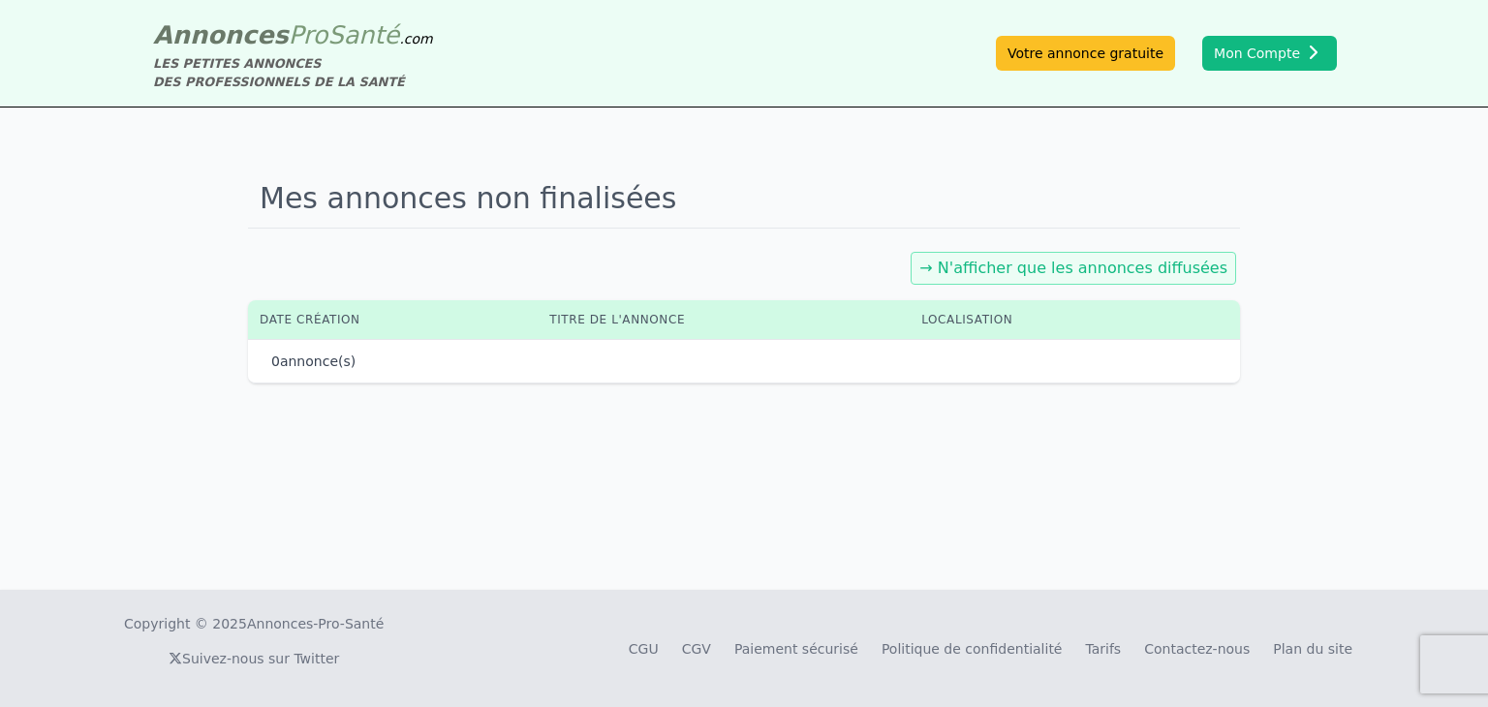
click at [1008, 261] on link "→ N'afficher que les annonces diffusées" at bounding box center [1074, 268] width 308 height 18
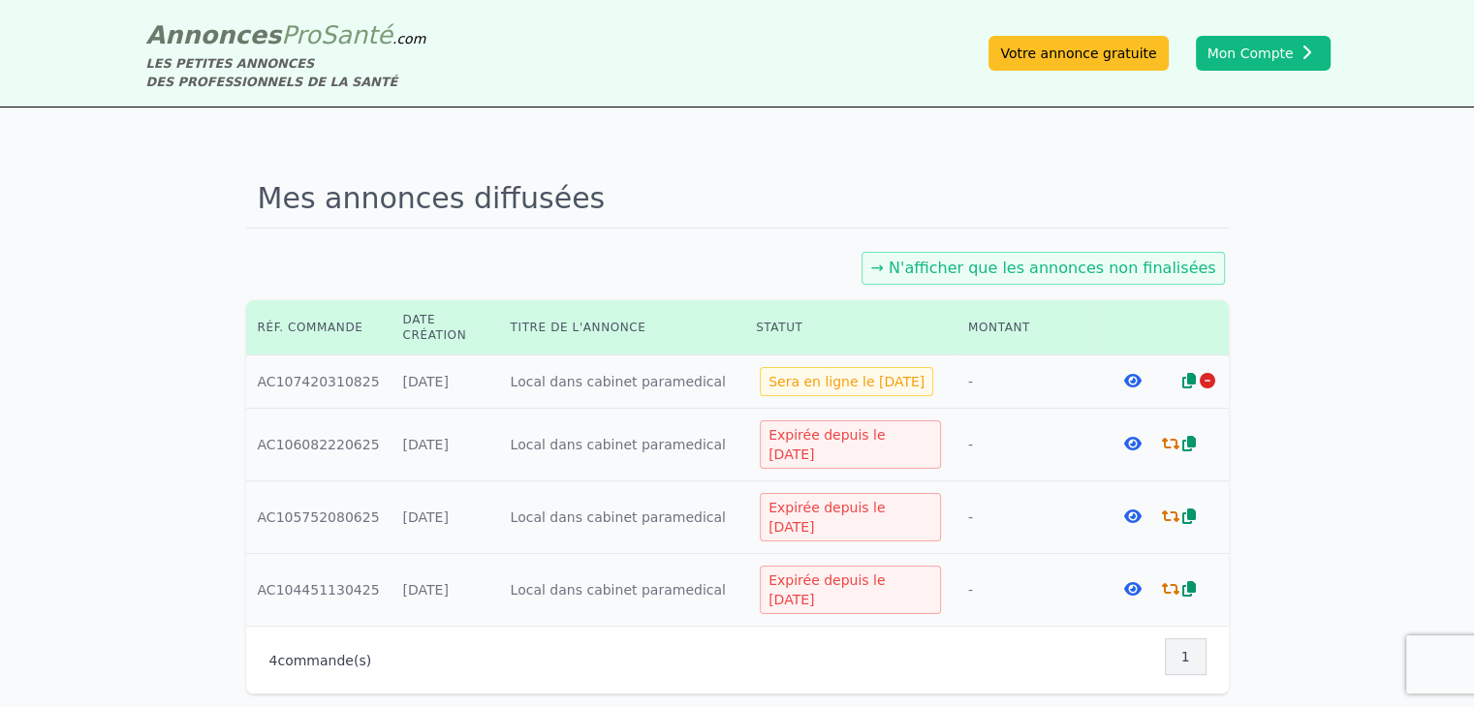
click at [1124, 380] on icon at bounding box center [1132, 381] width 17 height 16
